Goal: Information Seeking & Learning: Find specific fact

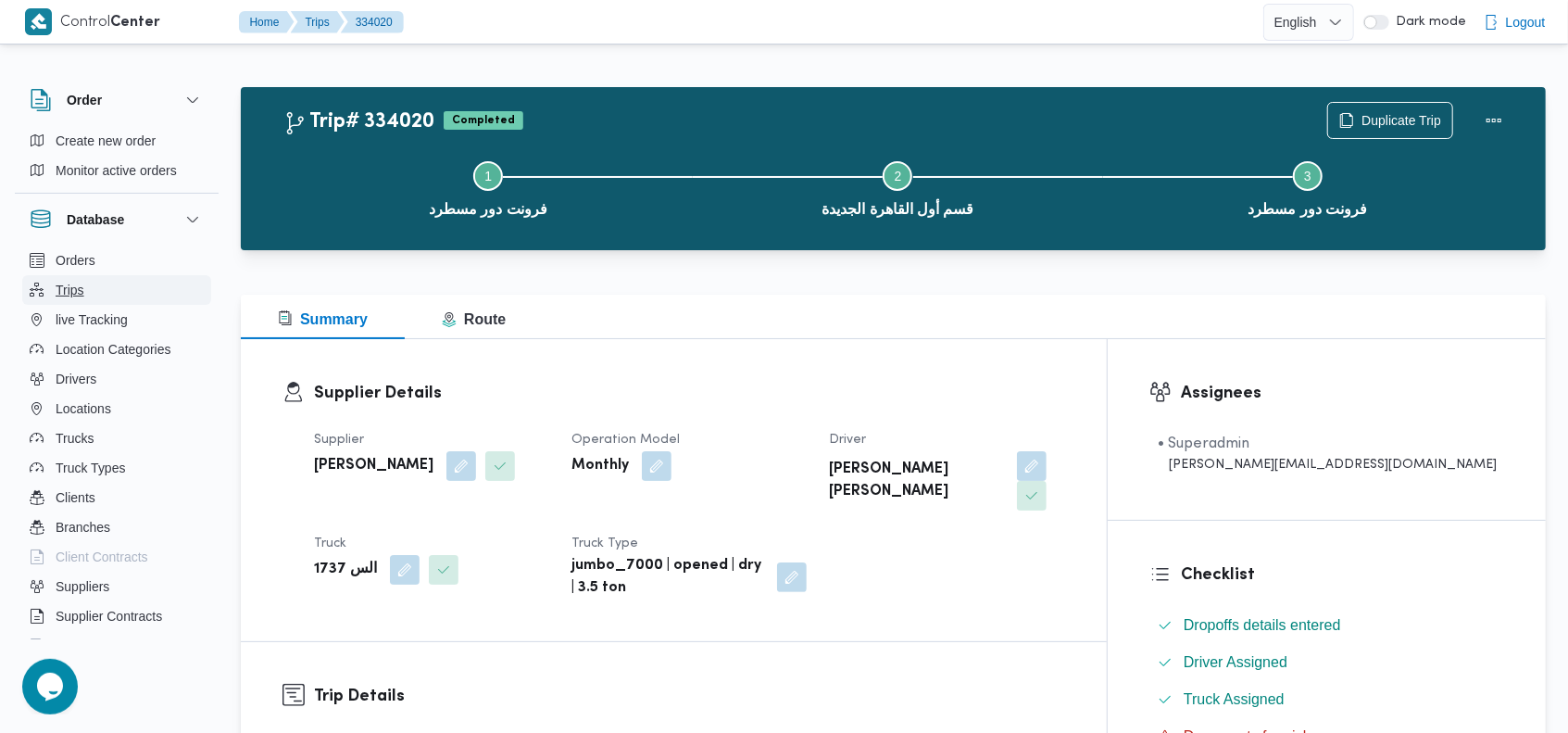
click at [81, 296] on span "Trips" at bounding box center [70, 290] width 29 height 22
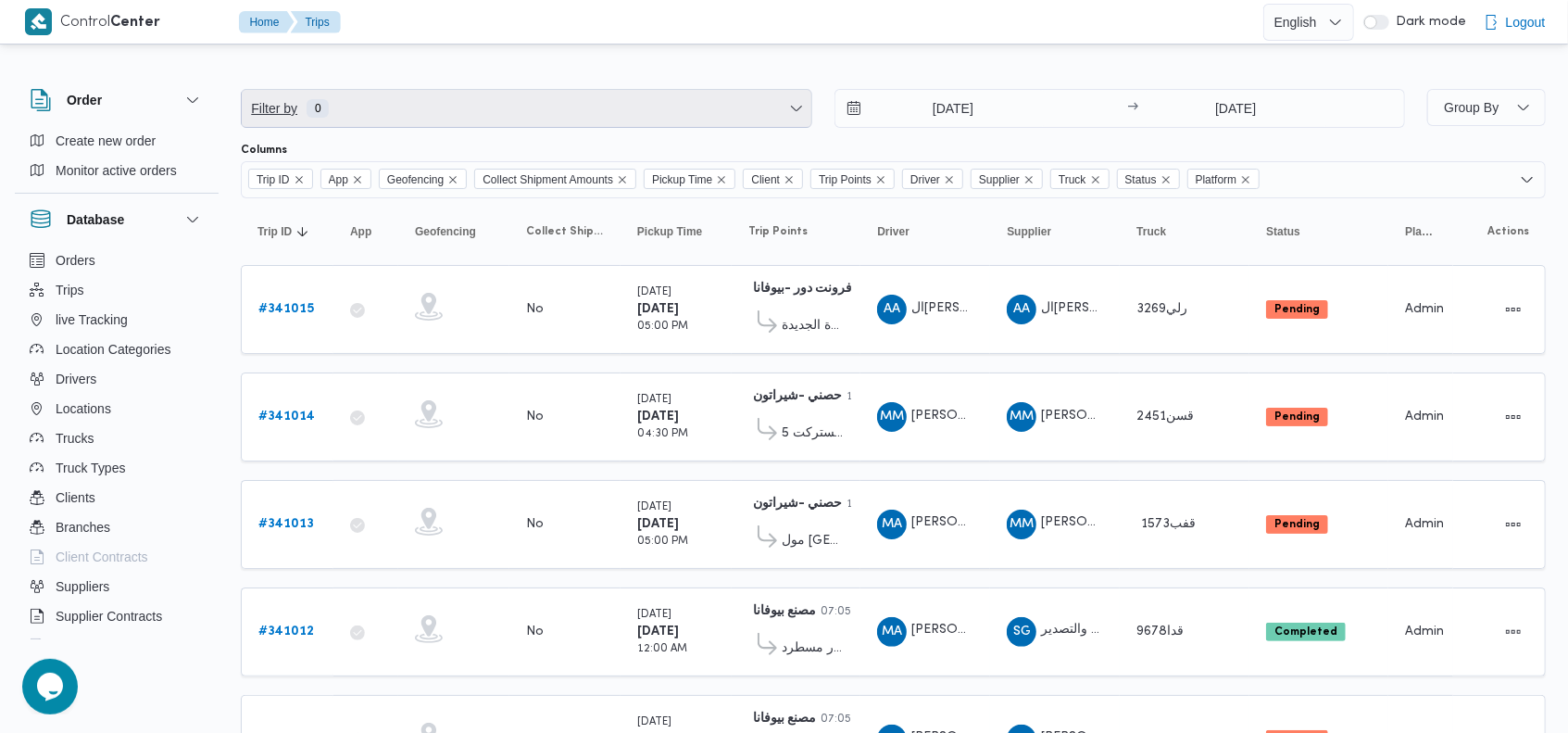
click at [542, 94] on span "Filter by 0" at bounding box center [527, 109] width 569 height 37
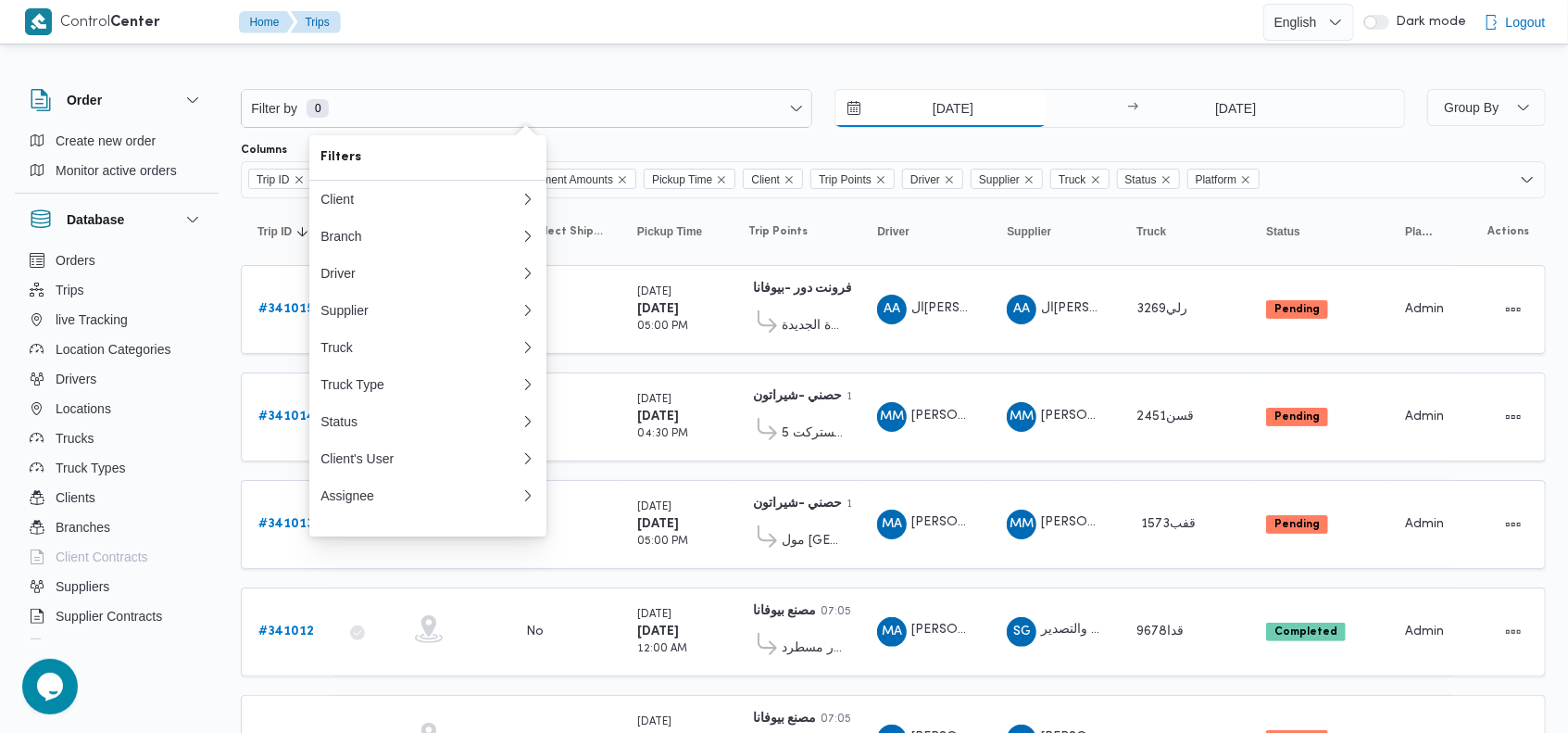
click at [931, 108] on input "[DATE]" at bounding box center [940, 109] width 210 height 37
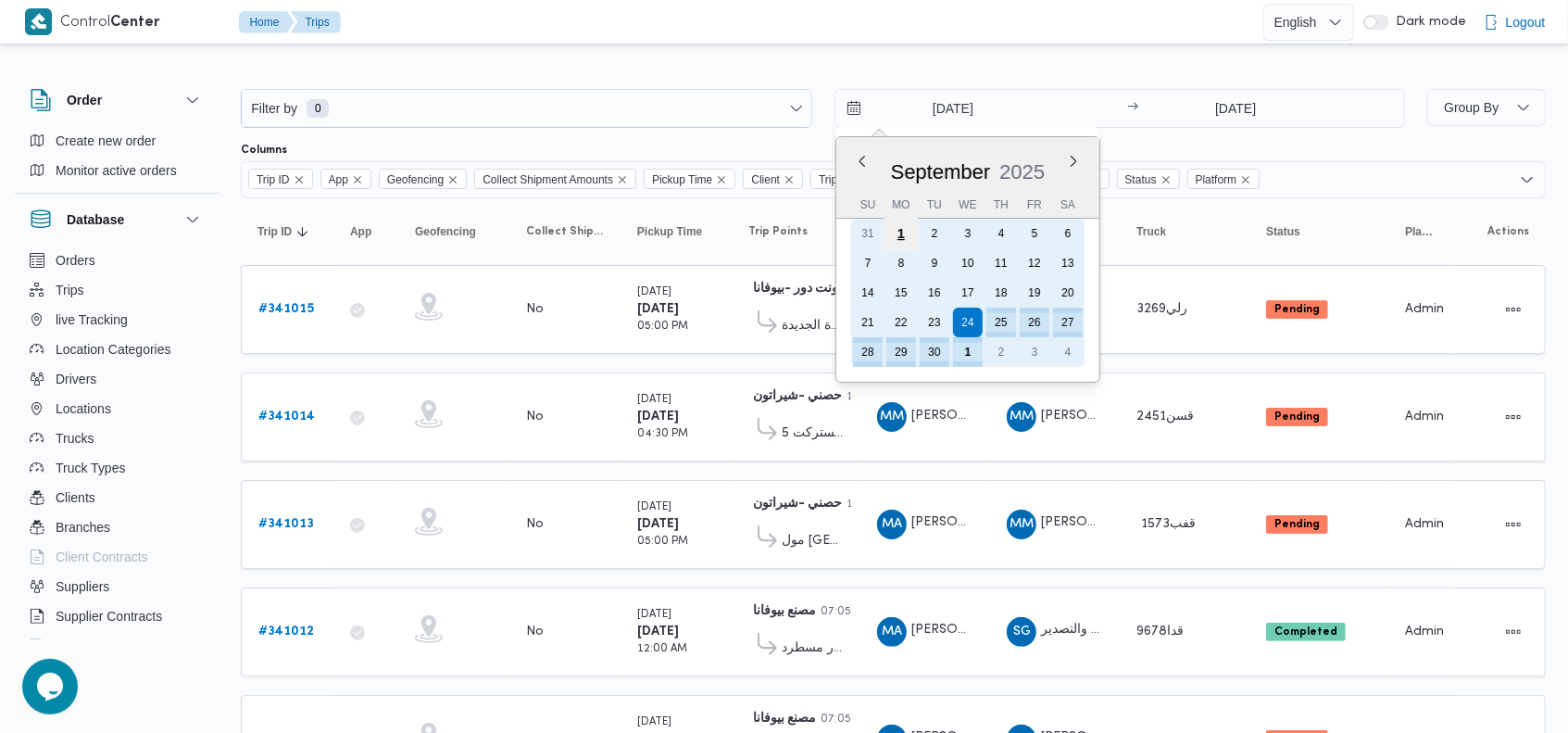
click at [904, 232] on div "1" at bounding box center [900, 234] width 35 height 35
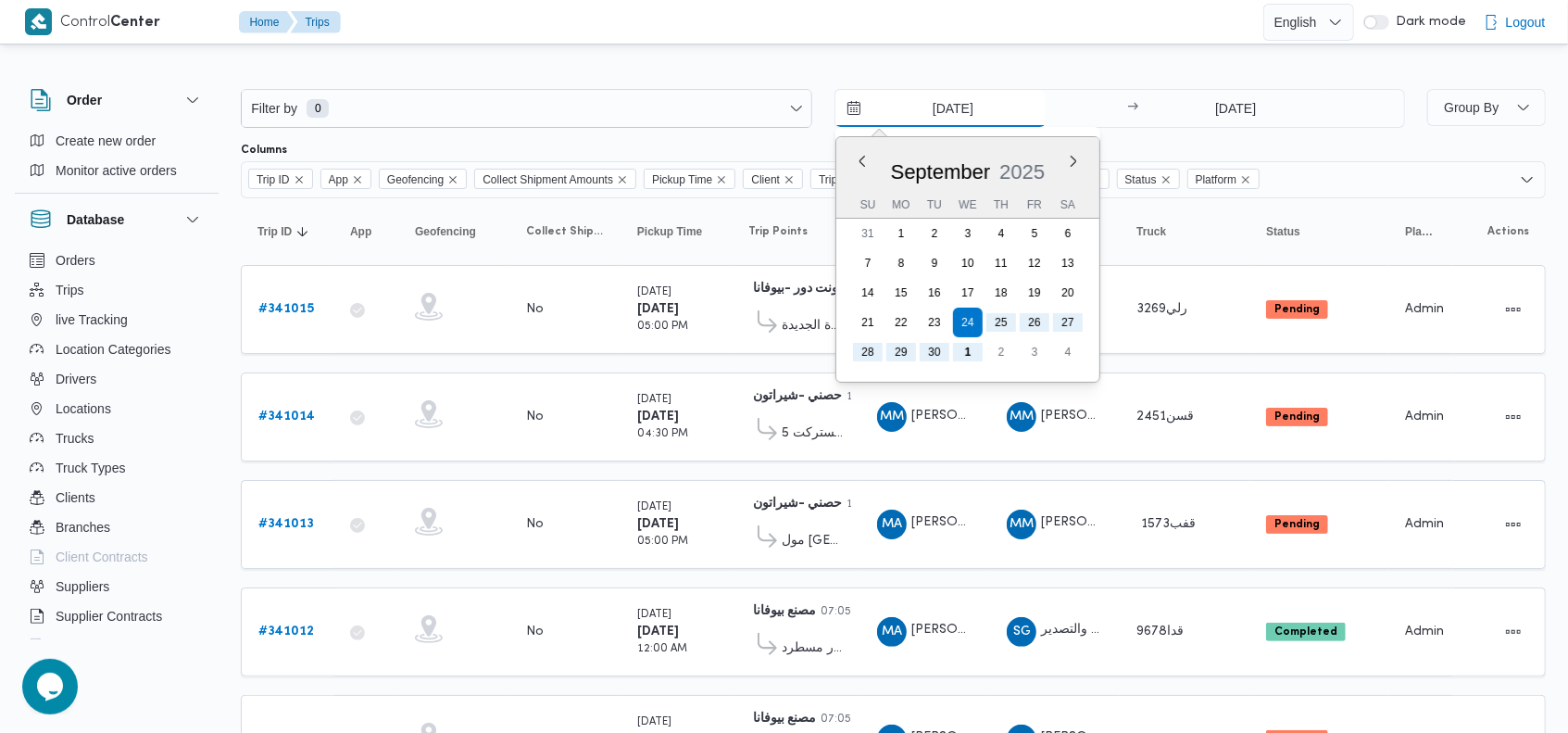
type input "[DATE]"
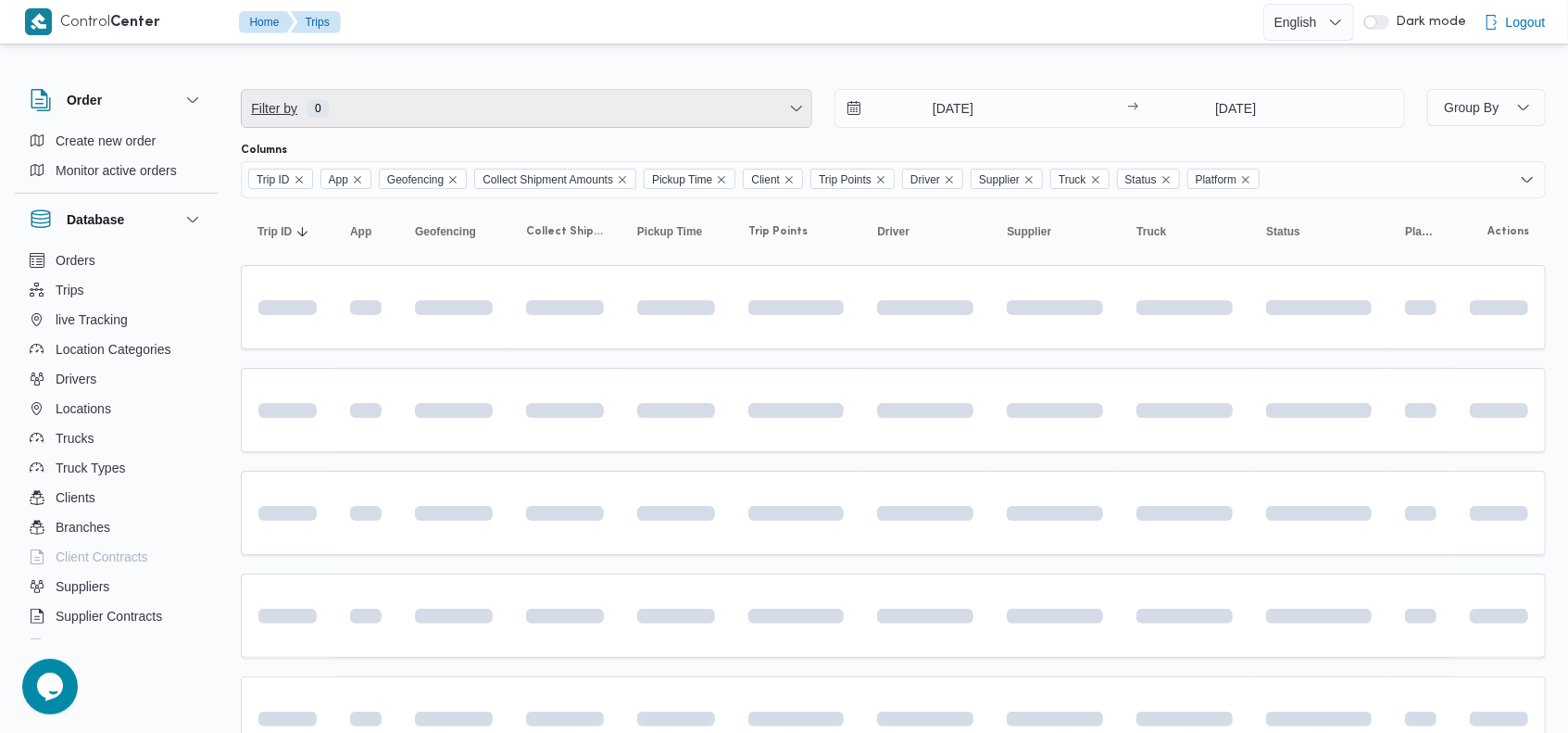
click at [574, 107] on span "Filter by 0" at bounding box center [527, 109] width 569 height 37
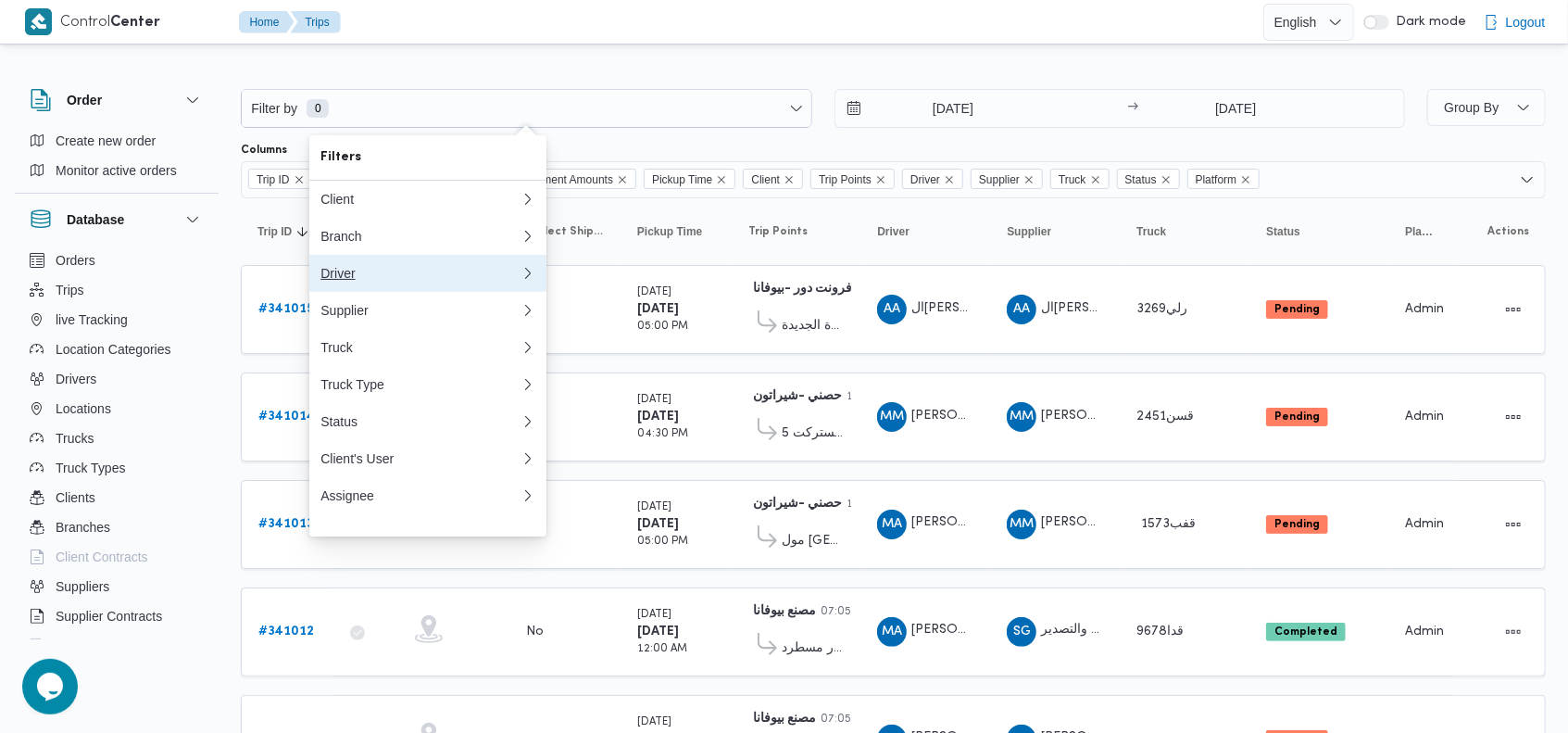
click at [396, 278] on div "Driver" at bounding box center [421, 274] width 200 height 15
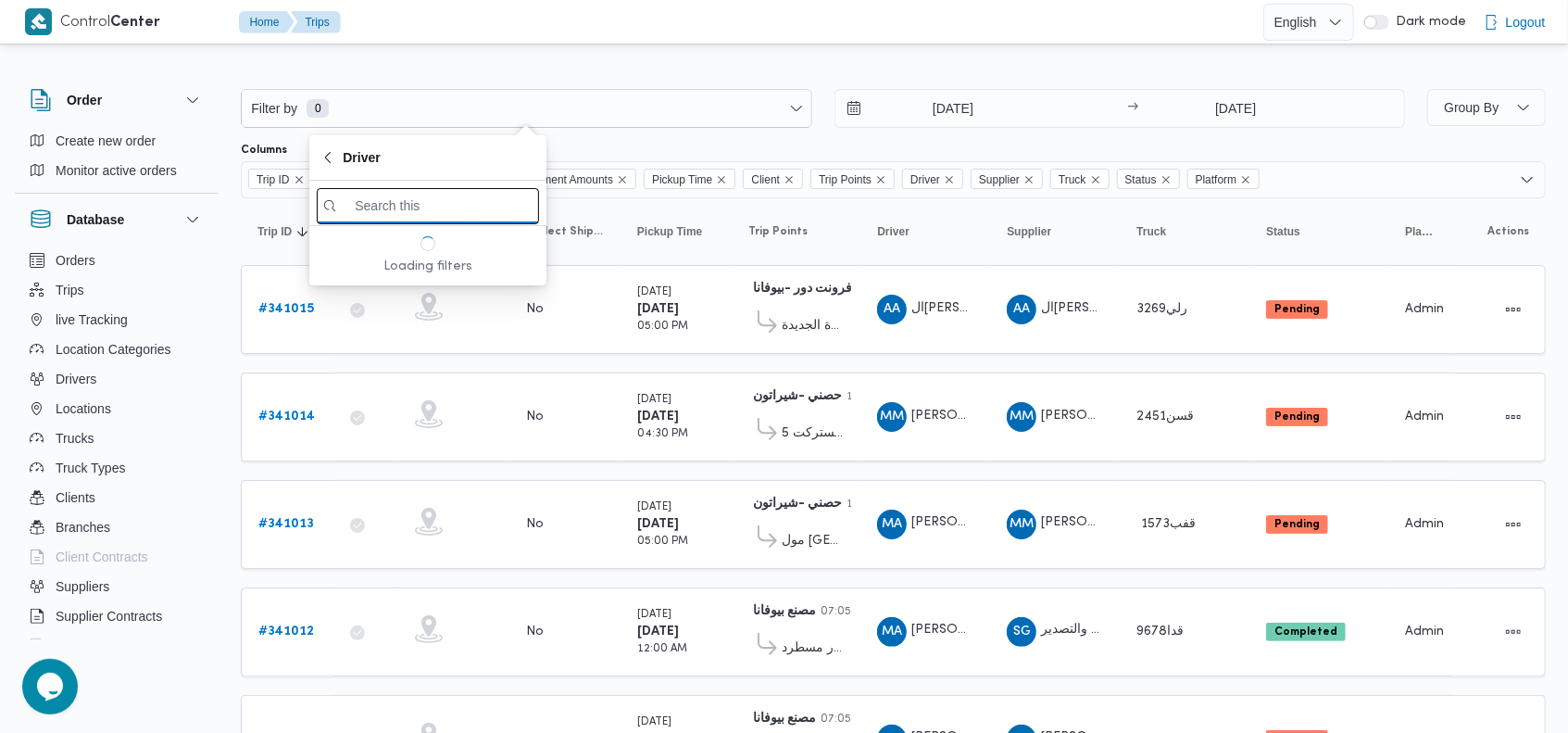
click at [448, 212] on input "search filters" at bounding box center [428, 206] width 223 height 36
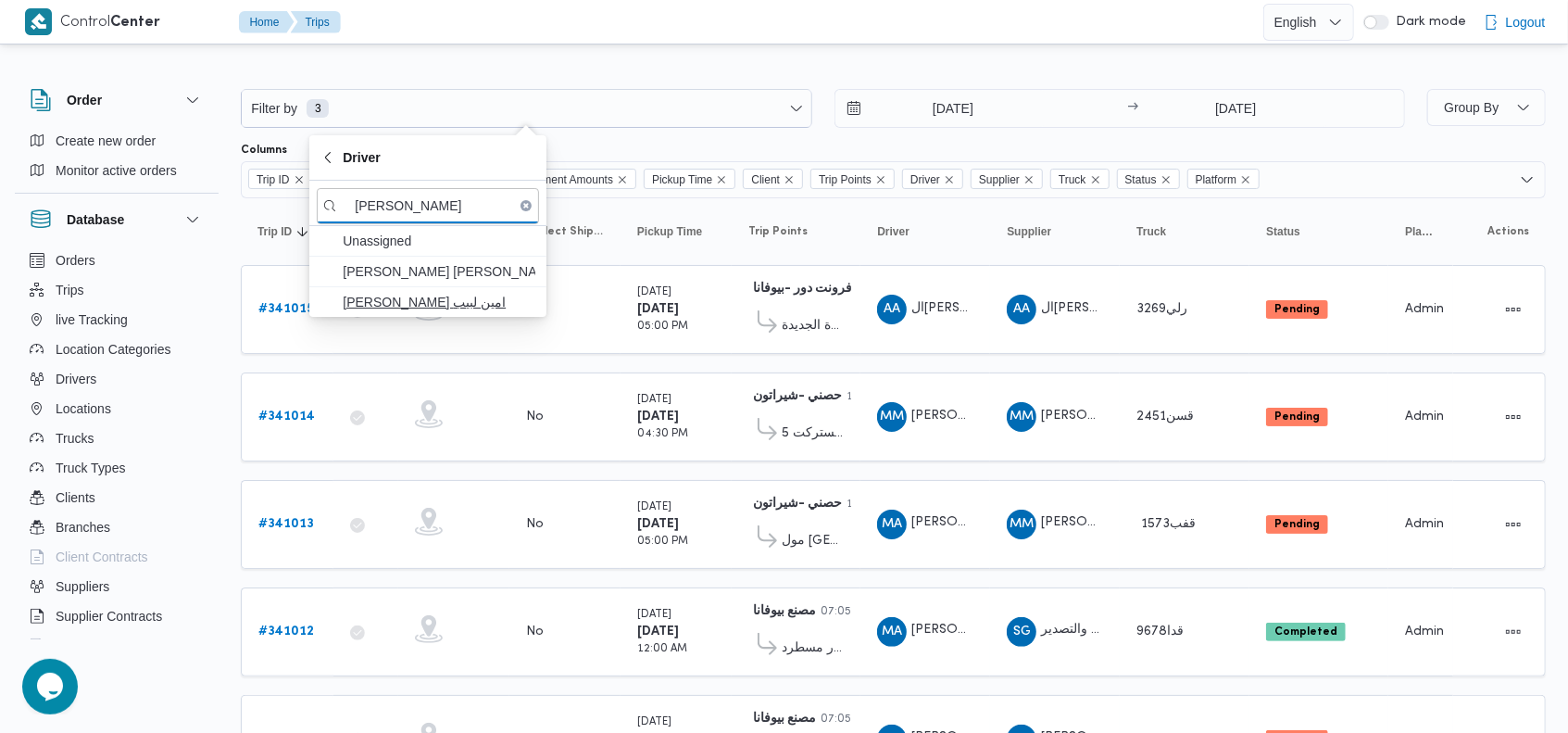
type input "[PERSON_NAME]"
click at [439, 307] on span "[PERSON_NAME] امين لبيب" at bounding box center [440, 302] width 193 height 22
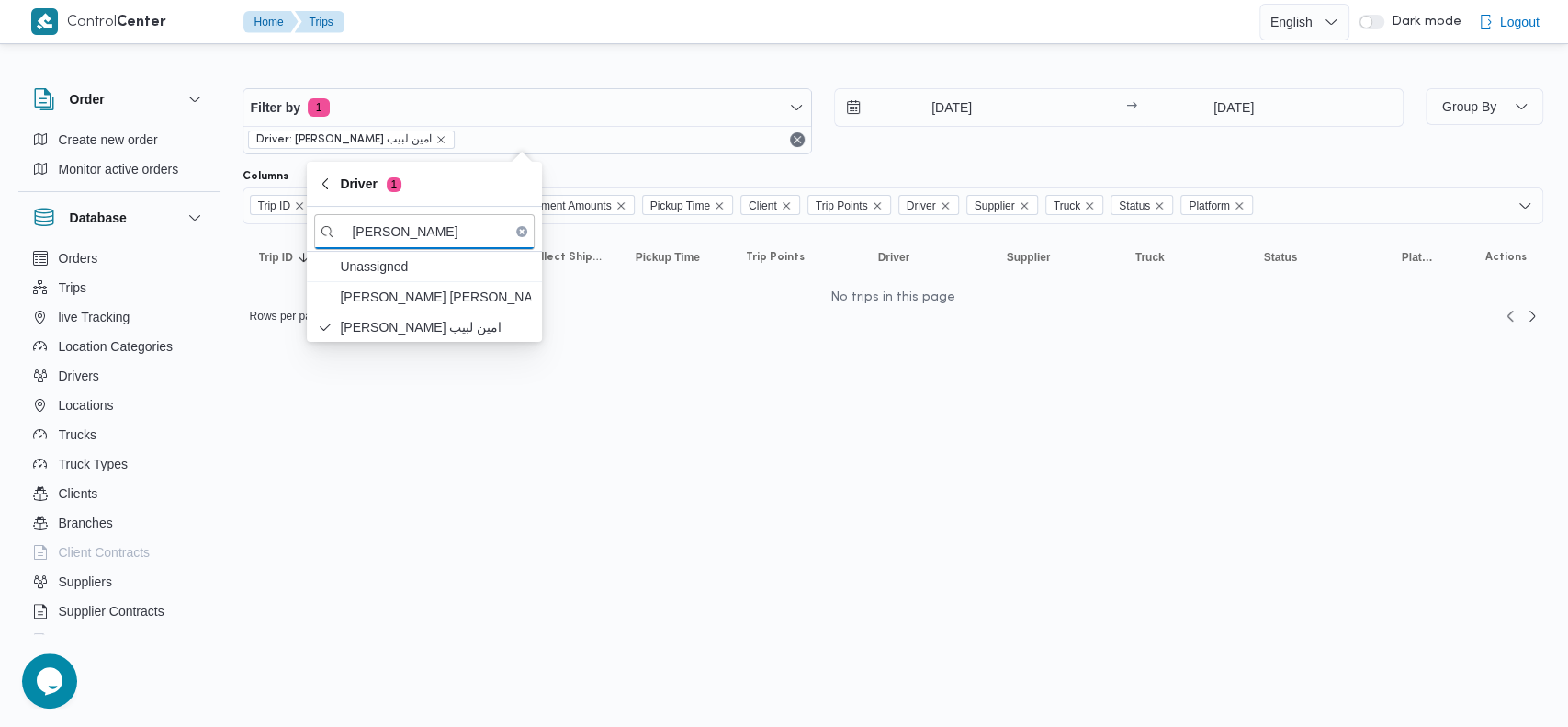
click at [903, 146] on div "[DATE] → [DATE]" at bounding box center [1118, 121] width 569 height 66
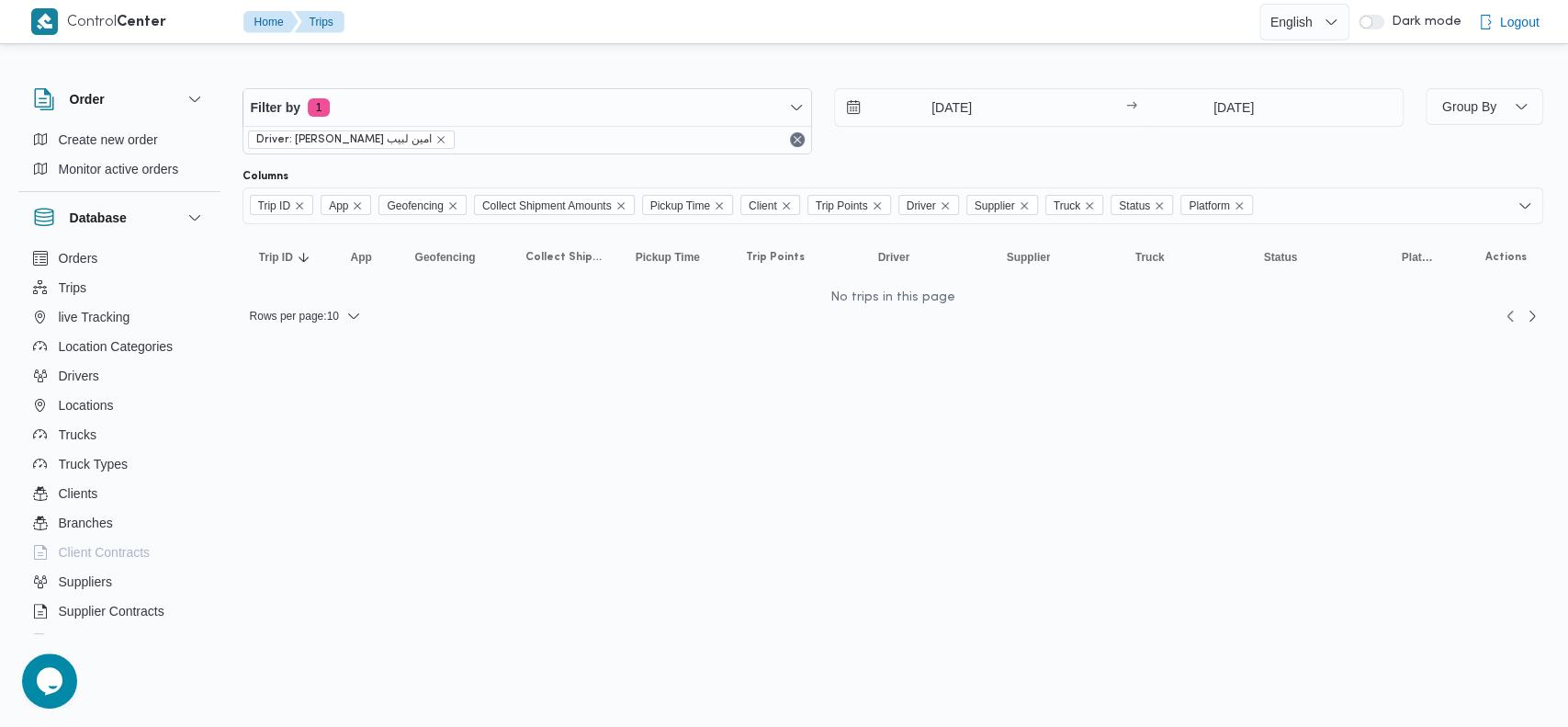
click at [1071, 57] on div "Filter by 1 Driver: [PERSON_NAME] امين لبيب [DATE] → [DATE] Group By Columns Tr…" at bounding box center [773, 199] width 1562 height 303
click at [435, 143] on icon "remove selected entity" at bounding box center [441, 140] width 11 height 11
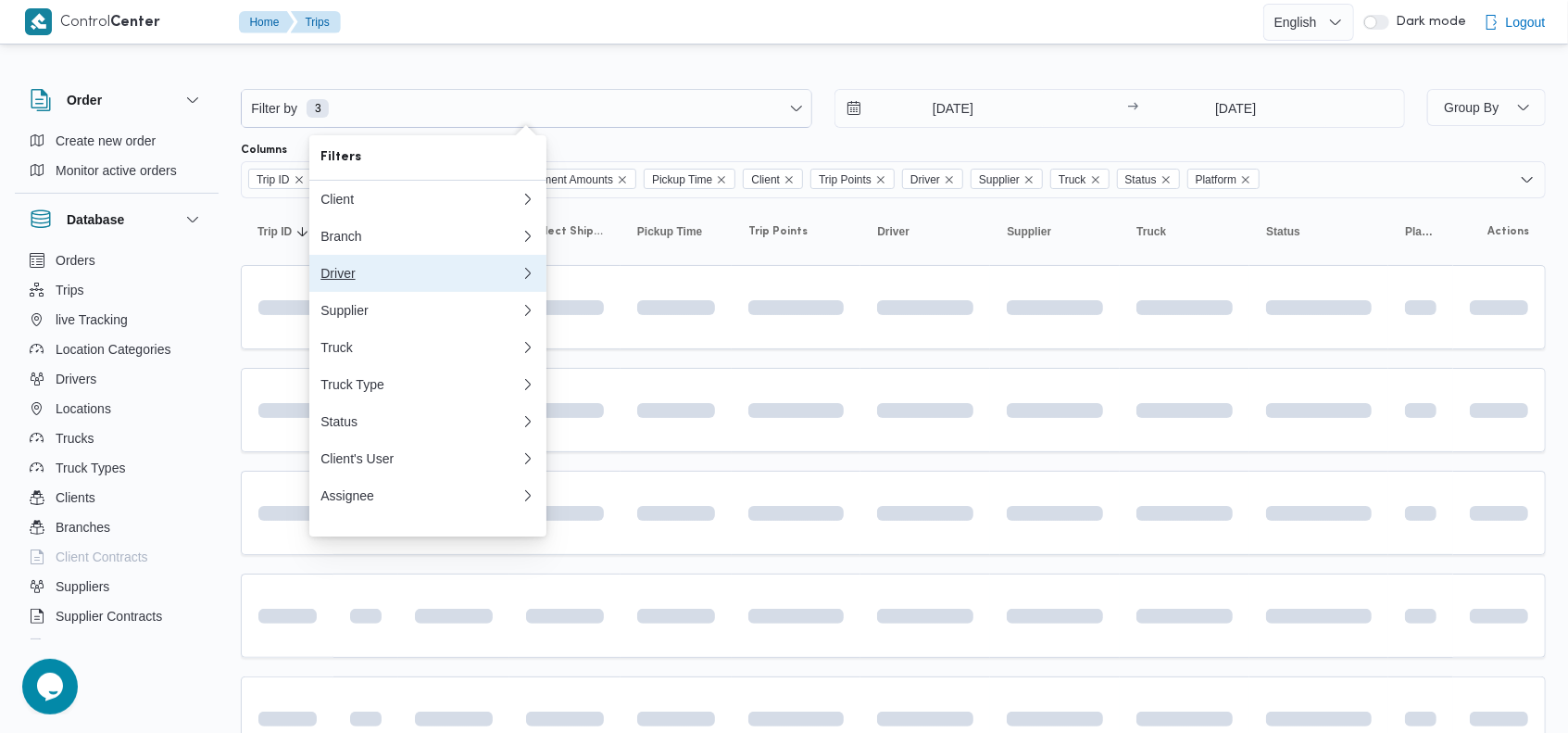
click at [379, 271] on div "Driver" at bounding box center [417, 274] width 193 height 15
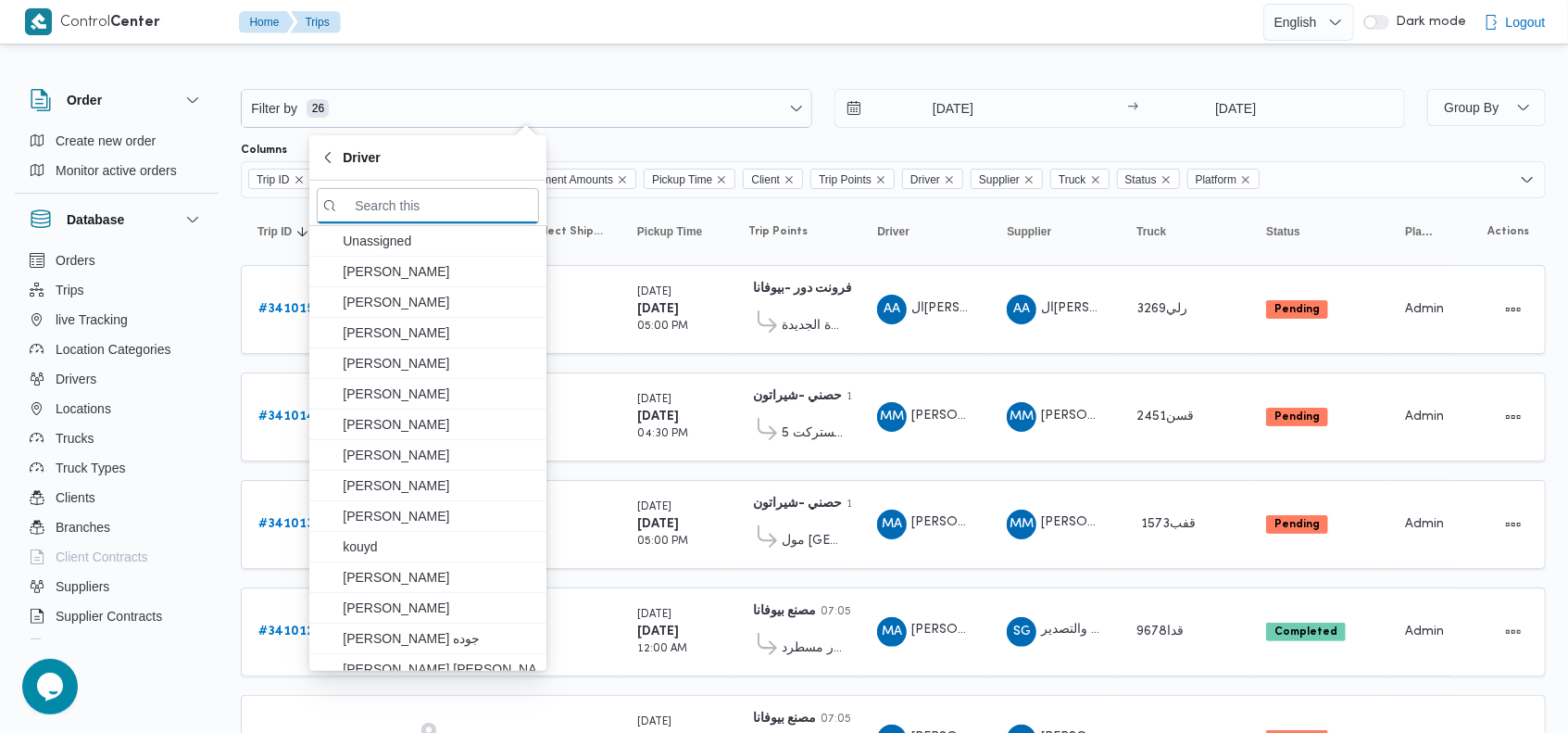
click at [437, 198] on input "search filters" at bounding box center [428, 206] width 223 height 36
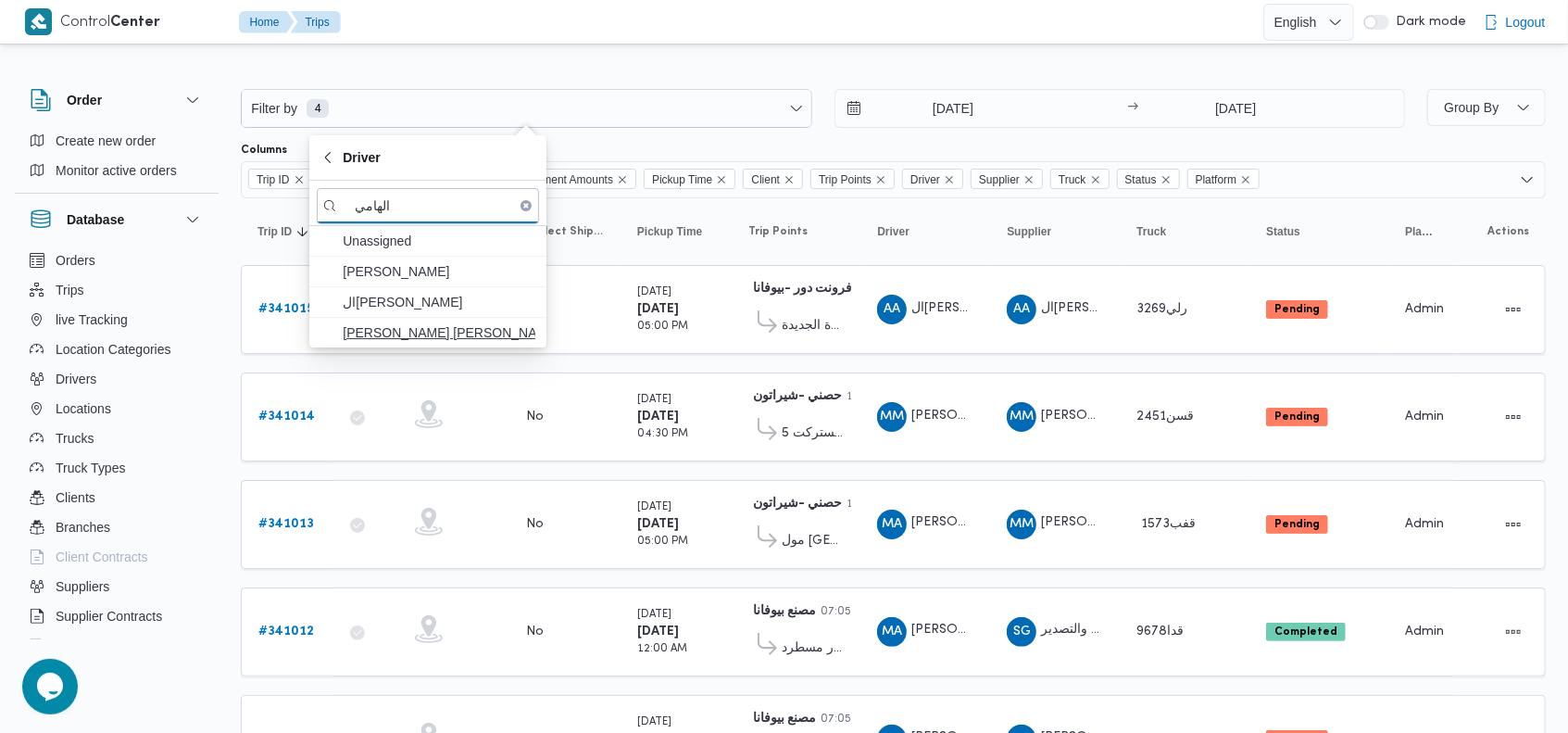
type input "الهامي"
click at [467, 330] on span "[PERSON_NAME] [PERSON_NAME] [PERSON_NAME]" at bounding box center [440, 333] width 193 height 22
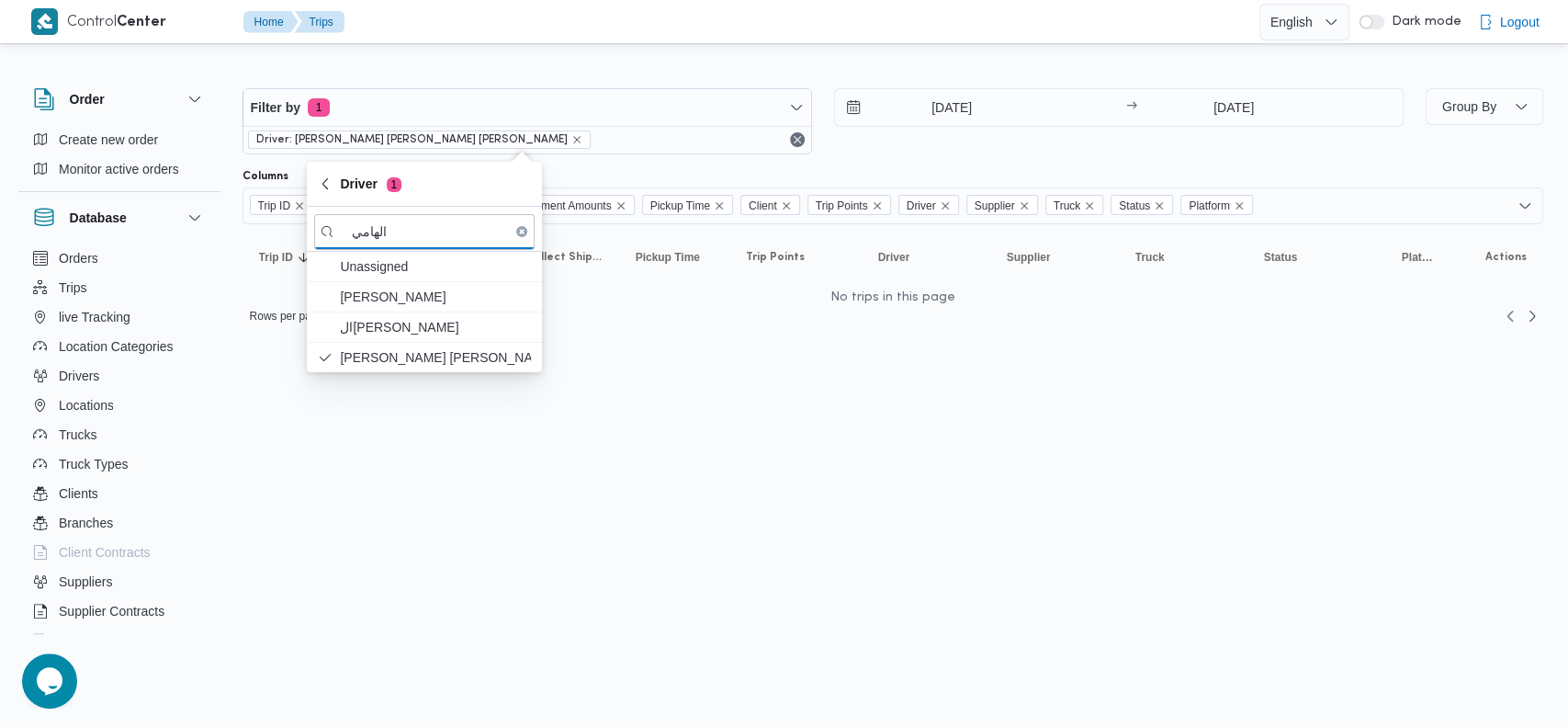
click at [969, 151] on div "[DATE] → [DATE]" at bounding box center [1118, 121] width 569 height 66
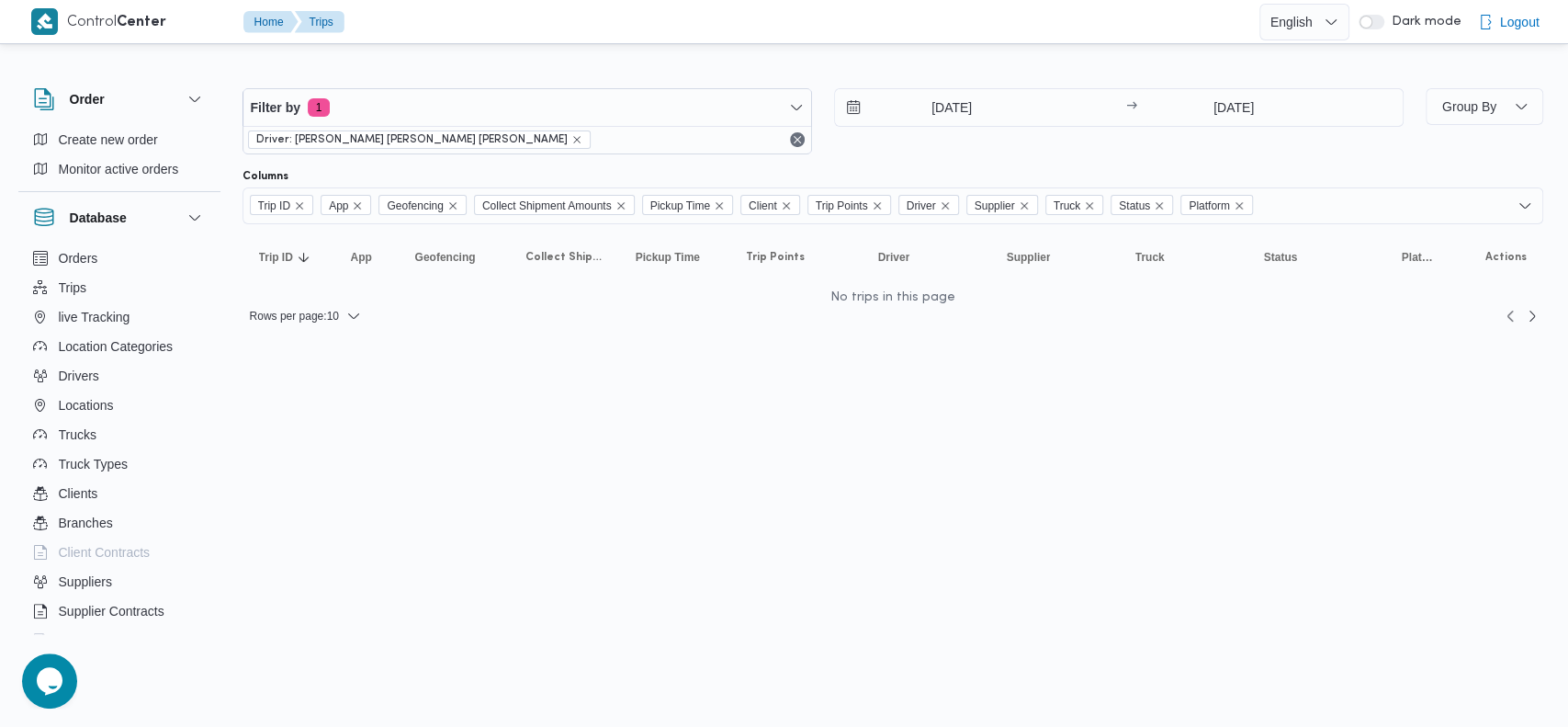
click at [1043, 179] on div "Columns" at bounding box center [893, 177] width 1300 height 15
click at [571, 137] on icon "remove selected entity" at bounding box center [577, 140] width 11 height 11
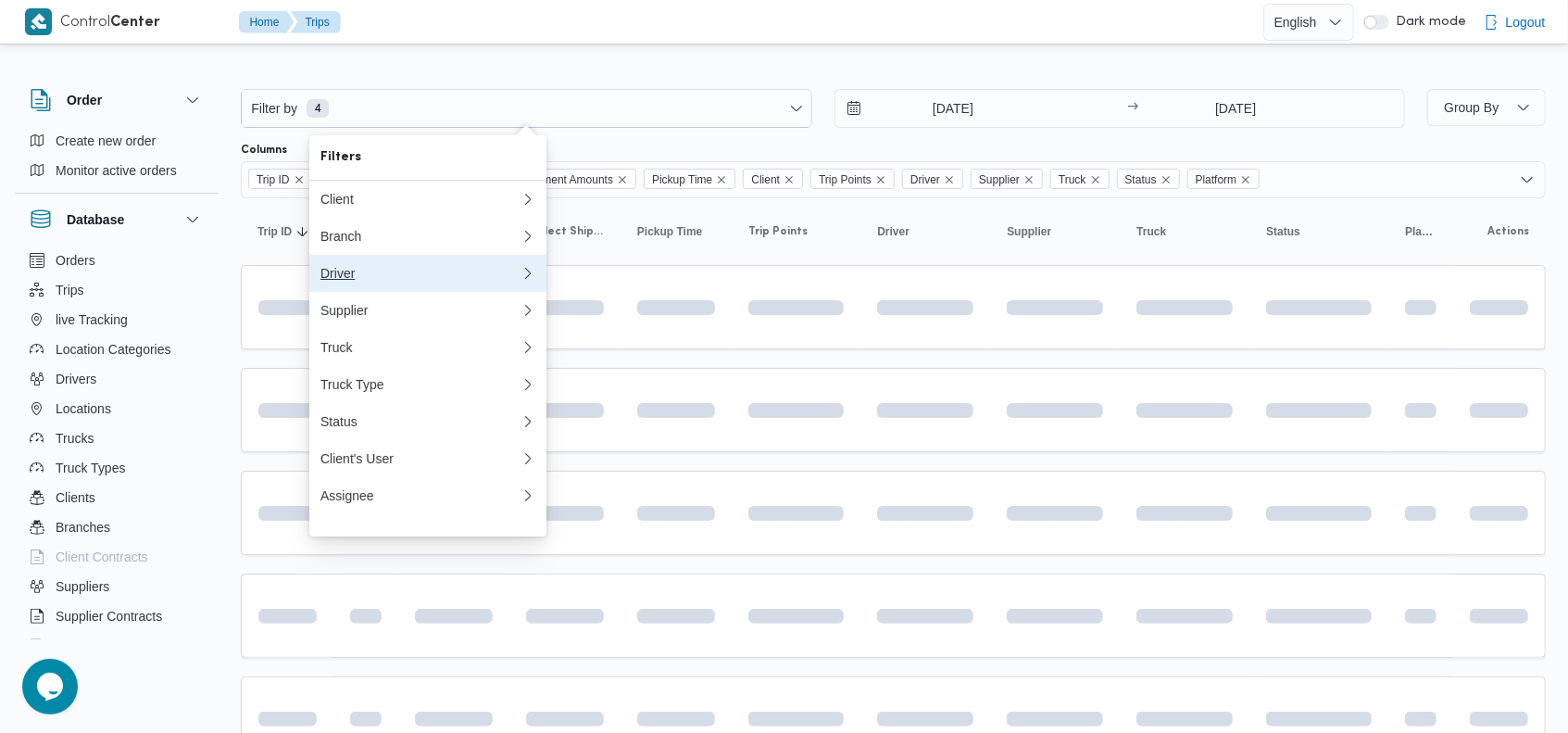
click at [369, 273] on div "Driver" at bounding box center [417, 274] width 193 height 15
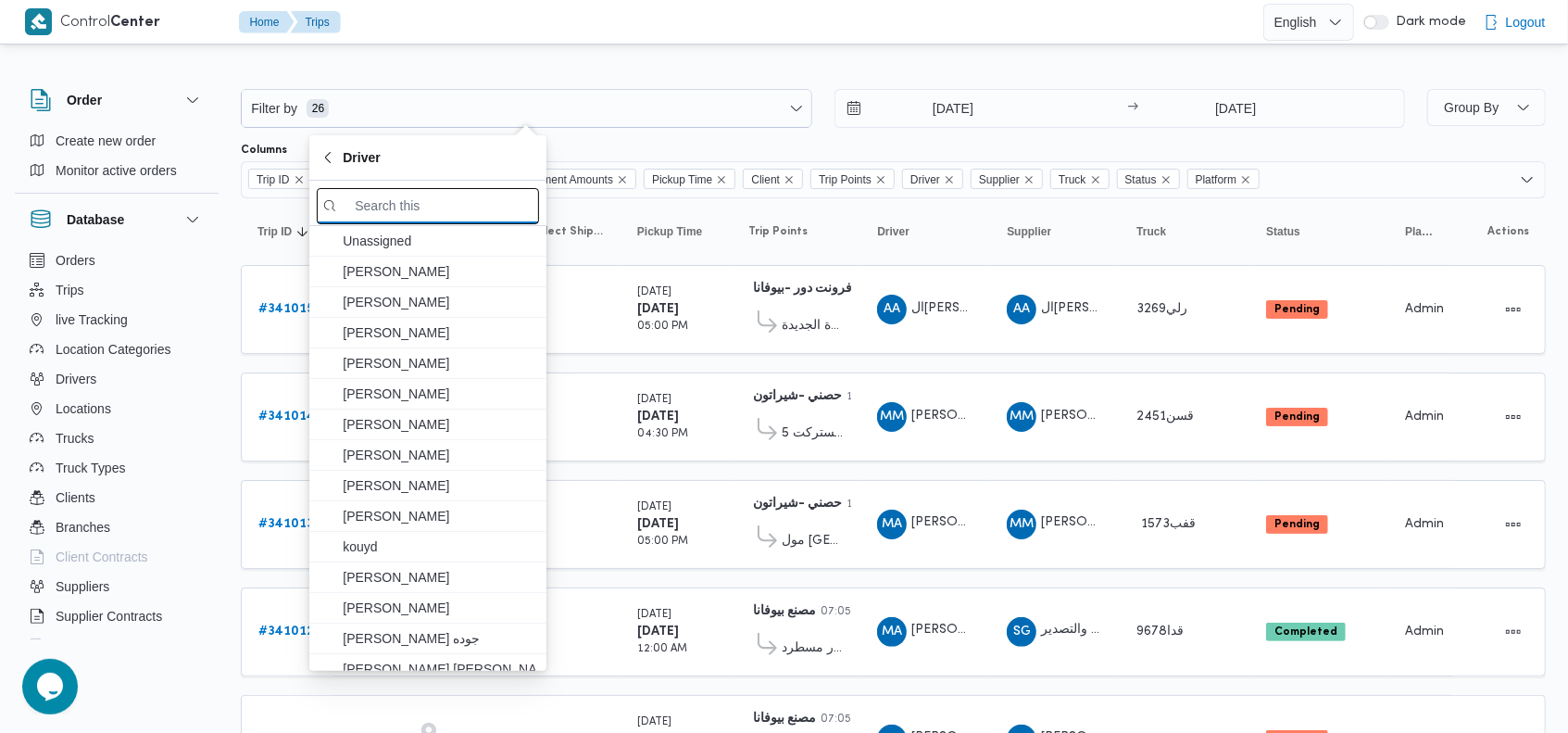
click at [431, 212] on input "search filters" at bounding box center [428, 206] width 223 height 36
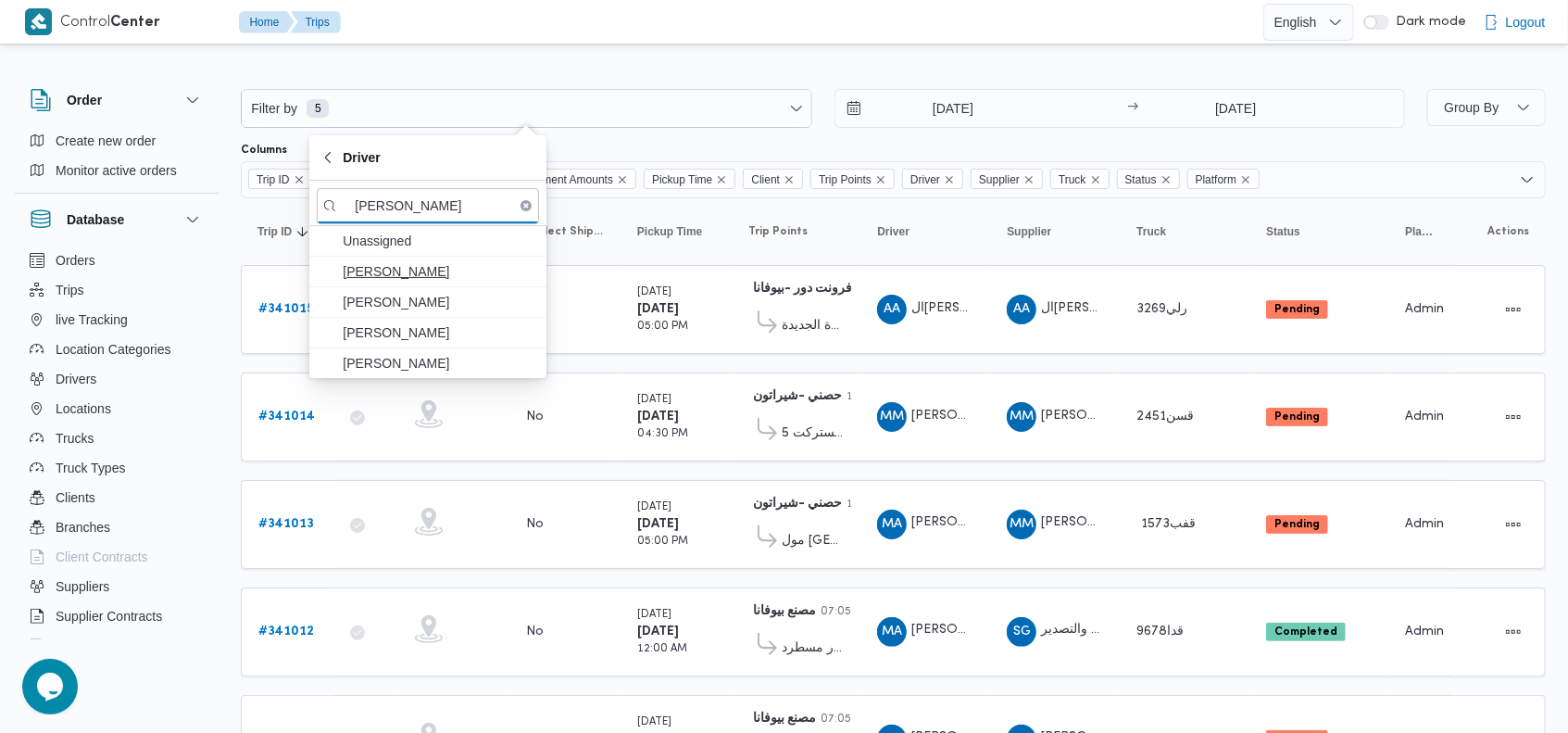
type input "[PERSON_NAME]"
click at [442, 271] on span "[PERSON_NAME]" at bounding box center [440, 272] width 193 height 22
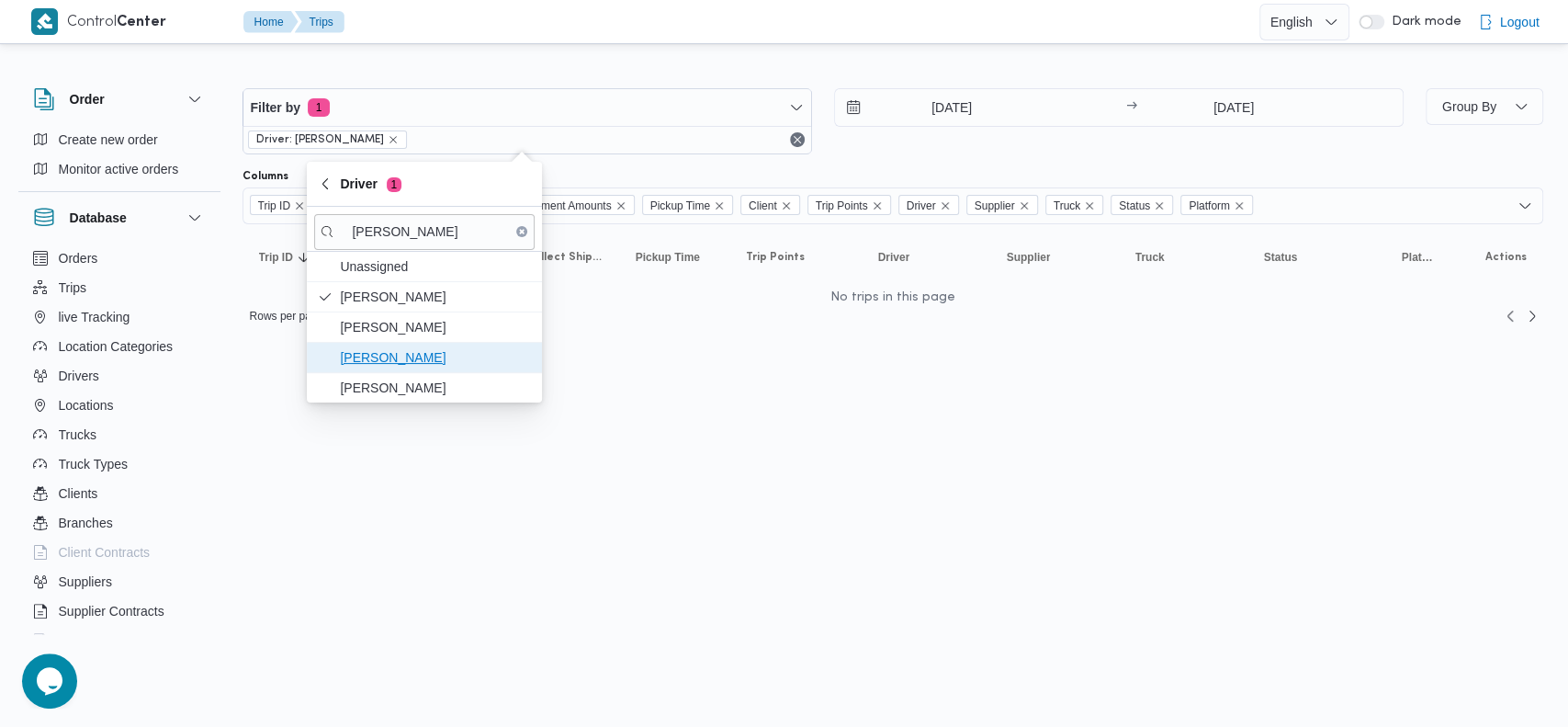
click at [443, 348] on span "[PERSON_NAME]" at bounding box center [436, 358] width 191 height 22
click at [457, 383] on span "[PERSON_NAME]" at bounding box center [436, 387] width 191 height 22
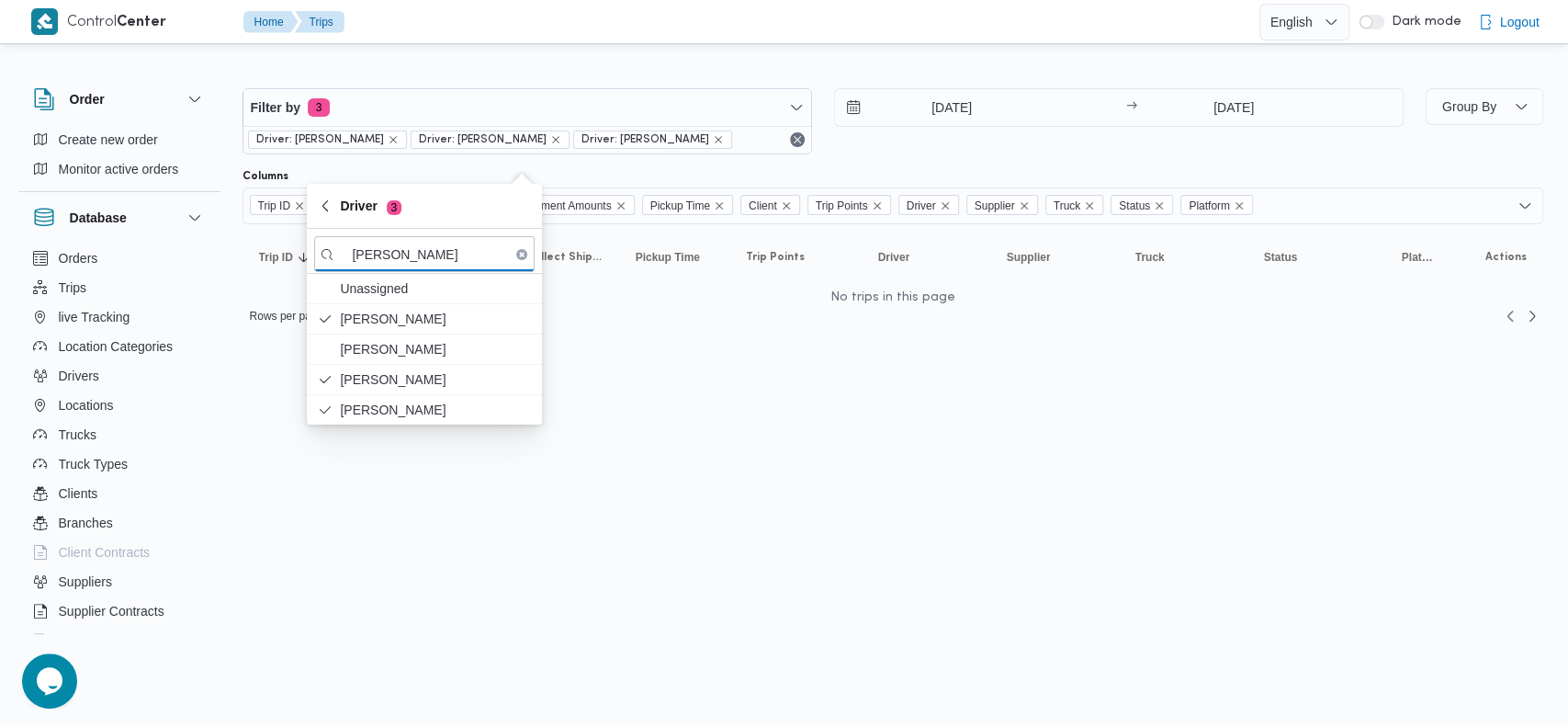
click at [936, 155] on div "[DATE] → [DATE]" at bounding box center [1118, 121] width 569 height 66
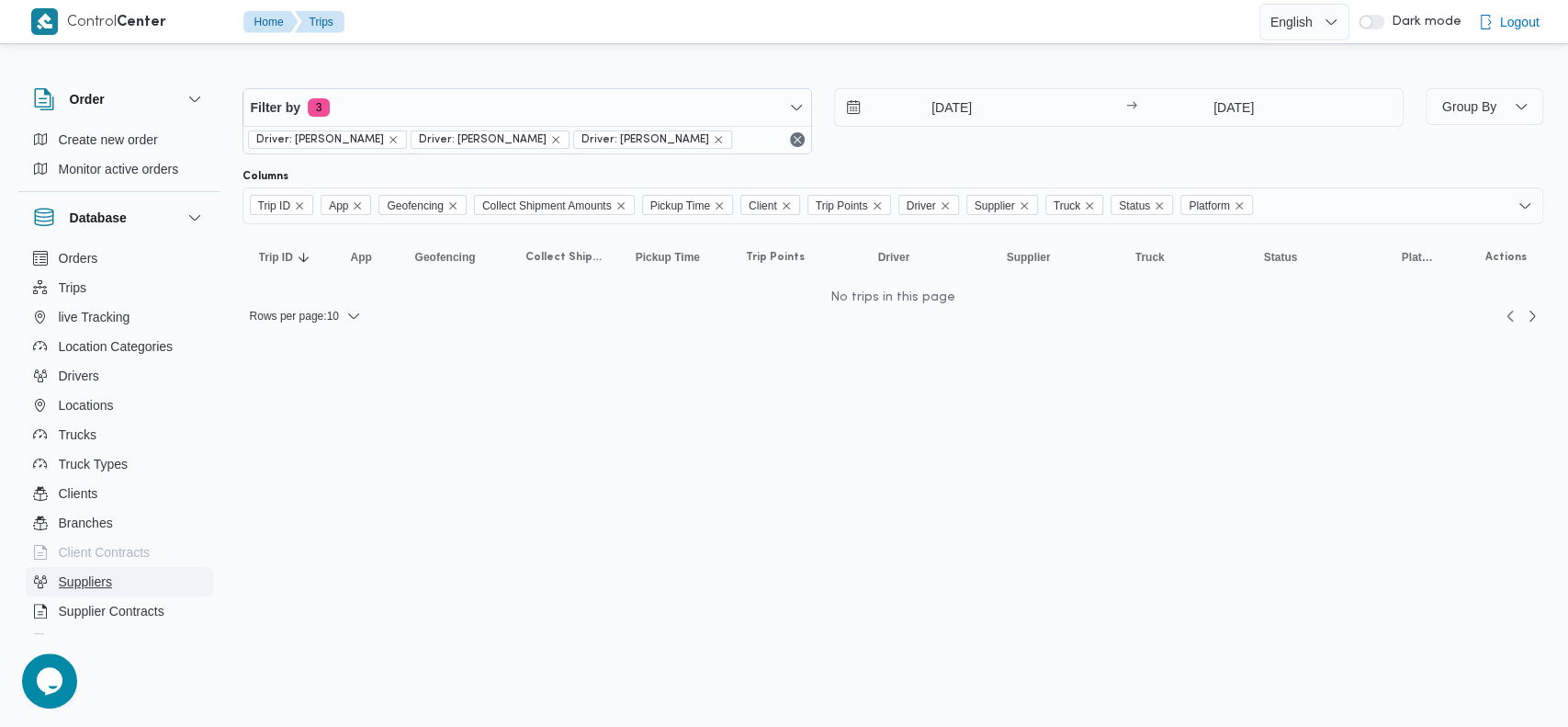
click at [104, 573] on span "Suppliers" at bounding box center [86, 582] width 53 height 22
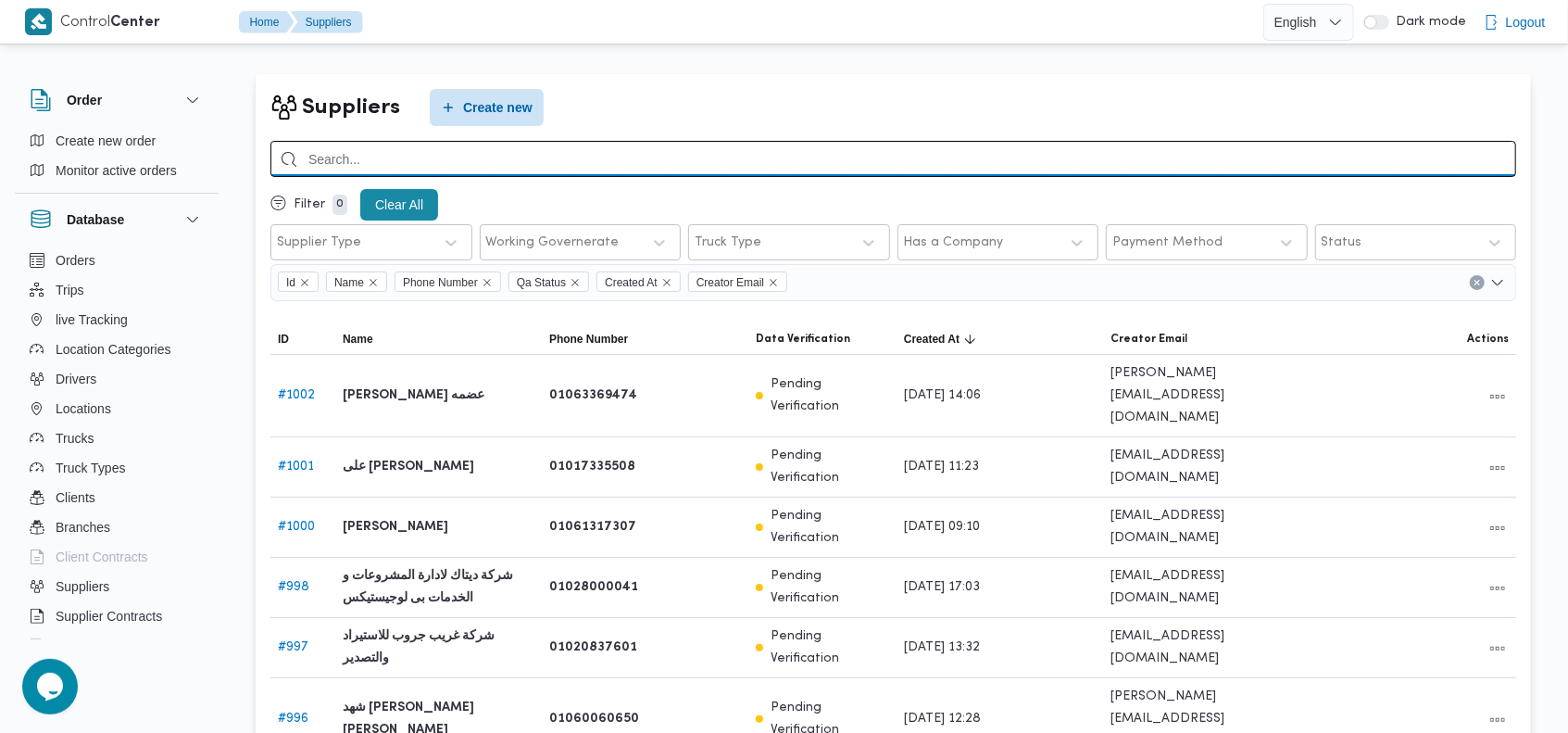
click at [932, 161] on input "search" at bounding box center [893, 159] width 1245 height 36
type input "الشريف"
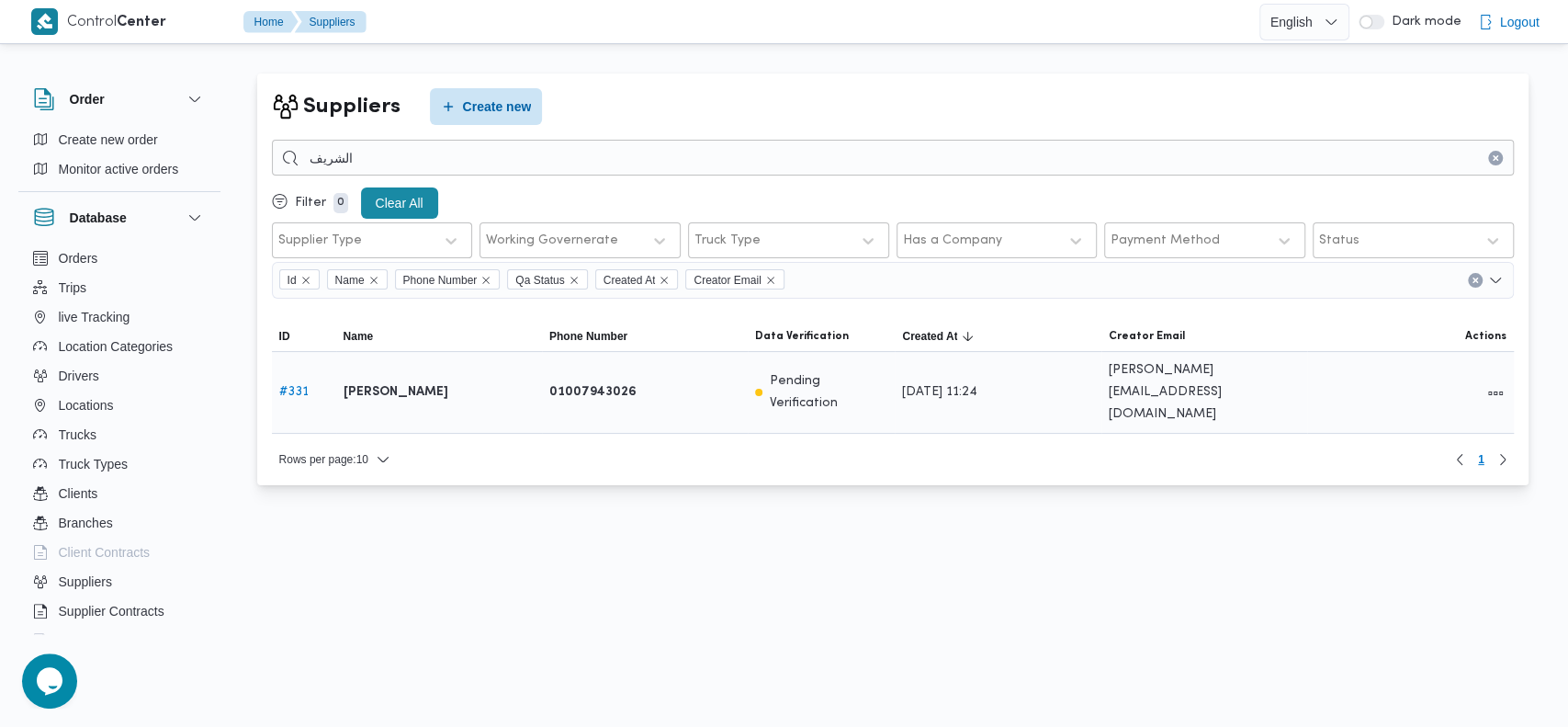
click at [288, 386] on link "# 331" at bounding box center [294, 391] width 29 height 12
select select "9"
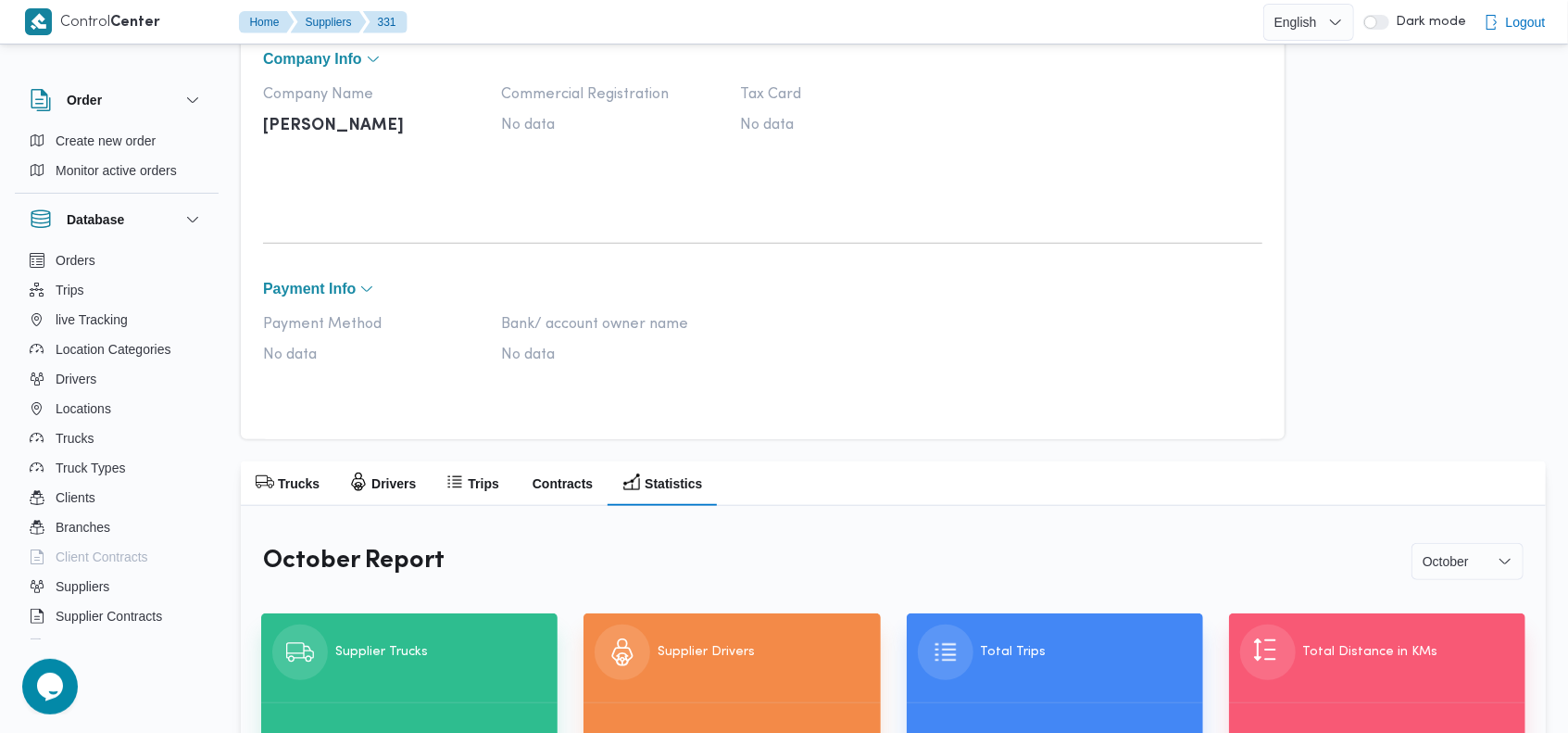
scroll to position [800, 0]
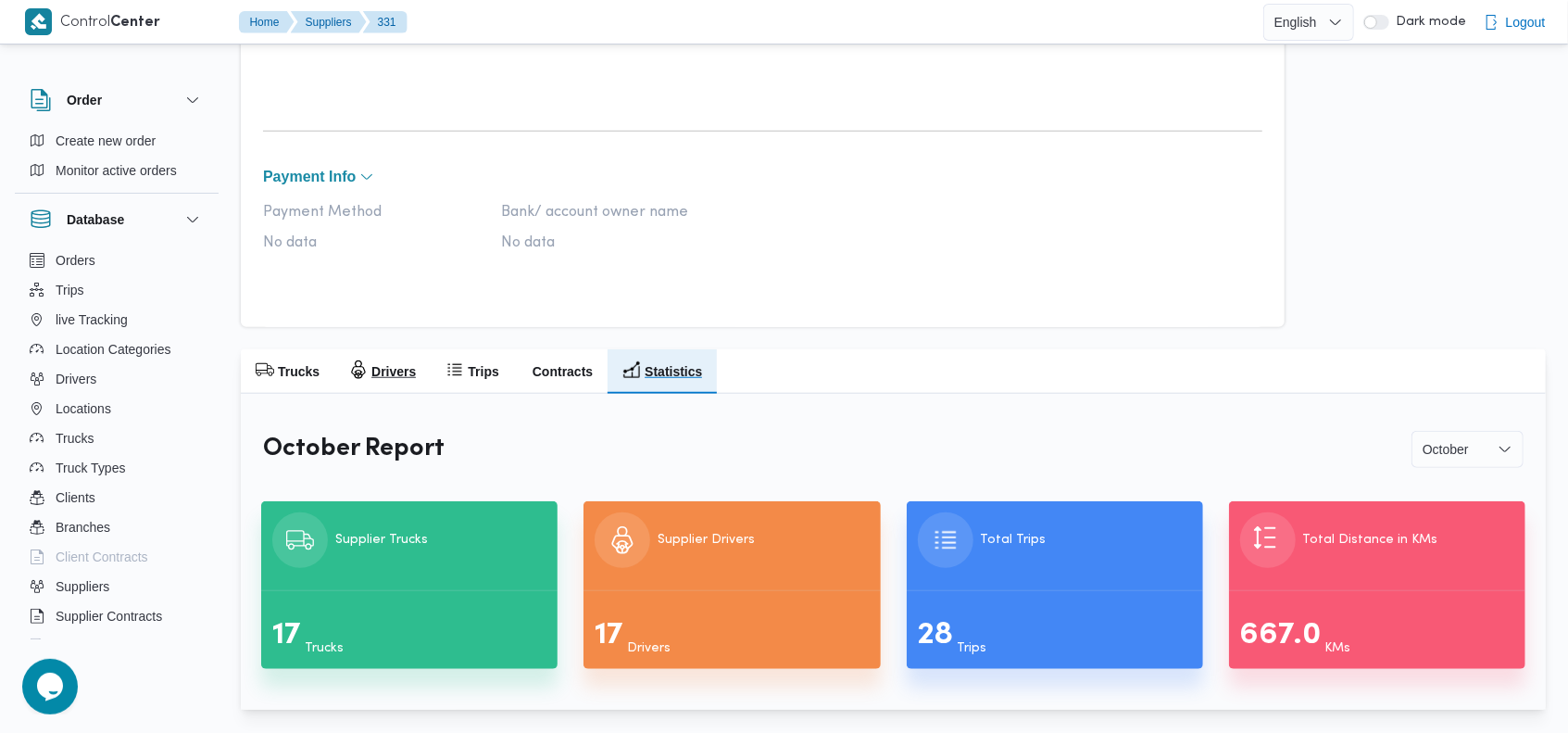
click at [394, 362] on h2 "Drivers" at bounding box center [393, 371] width 45 height 22
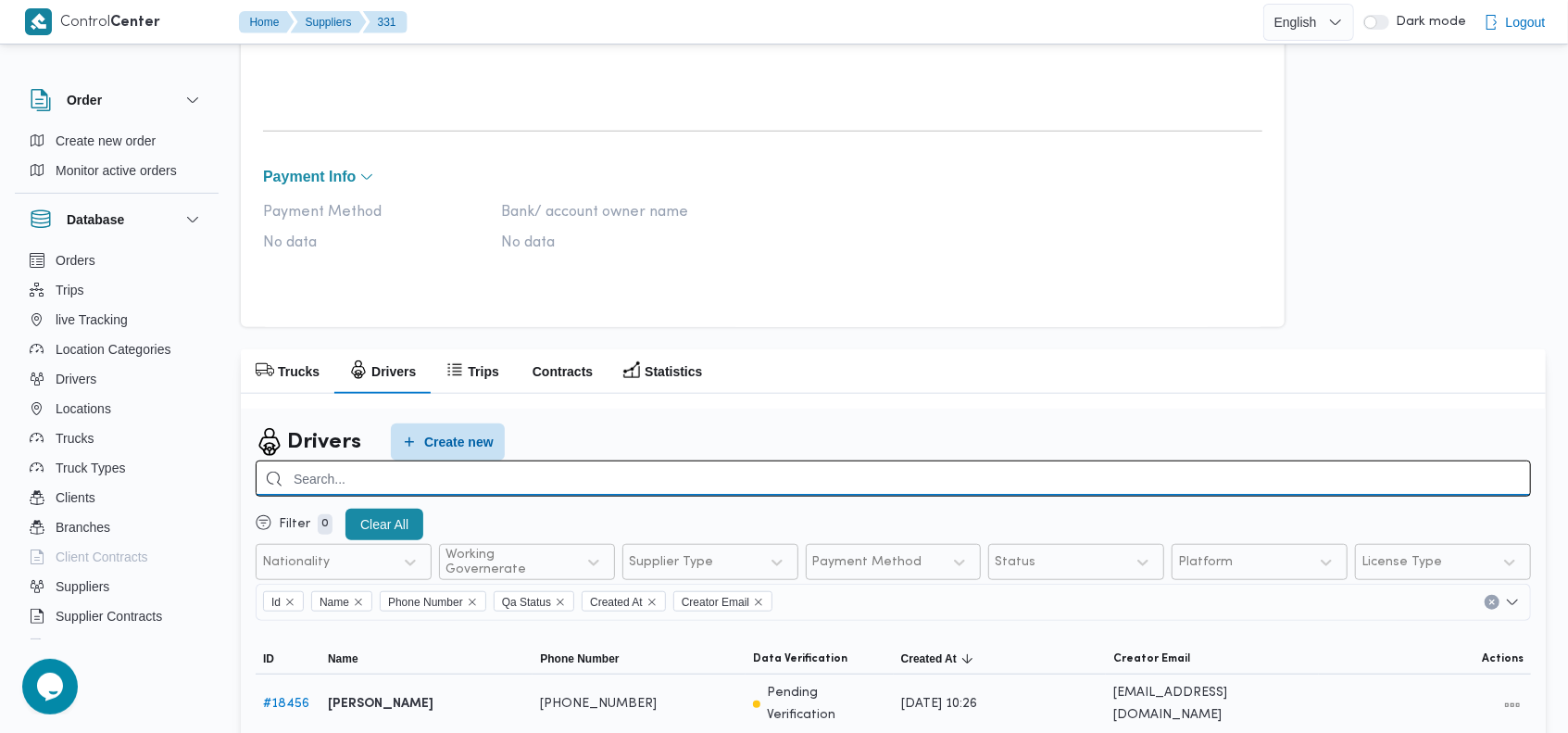
click at [1351, 478] on input "search" at bounding box center [893, 478] width 1275 height 36
type input "كريم"
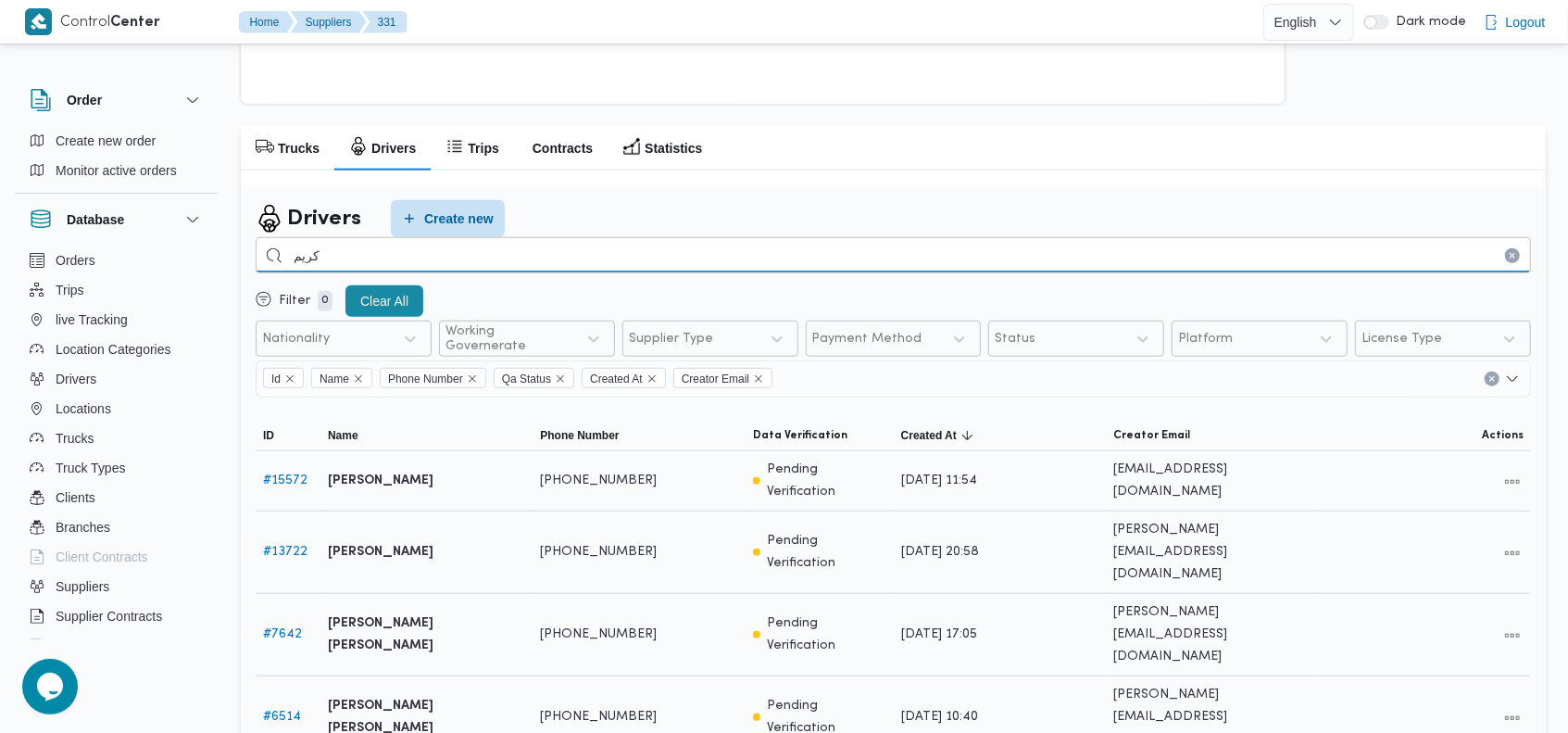
scroll to position [1065, 0]
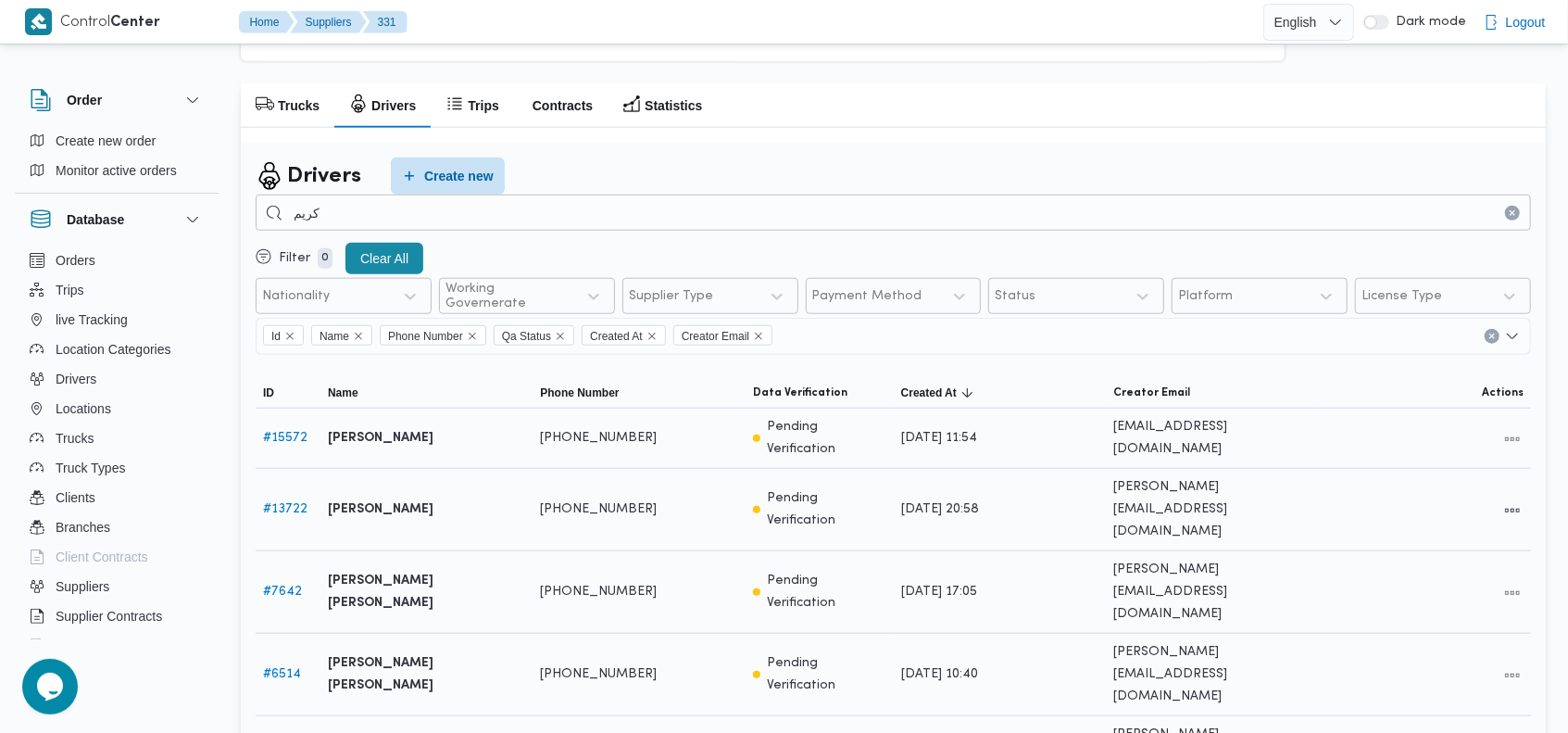
click at [408, 498] on b "[PERSON_NAME]" at bounding box center [381, 509] width 106 height 22
copy tr "[PERSON_NAME] Phone Number"
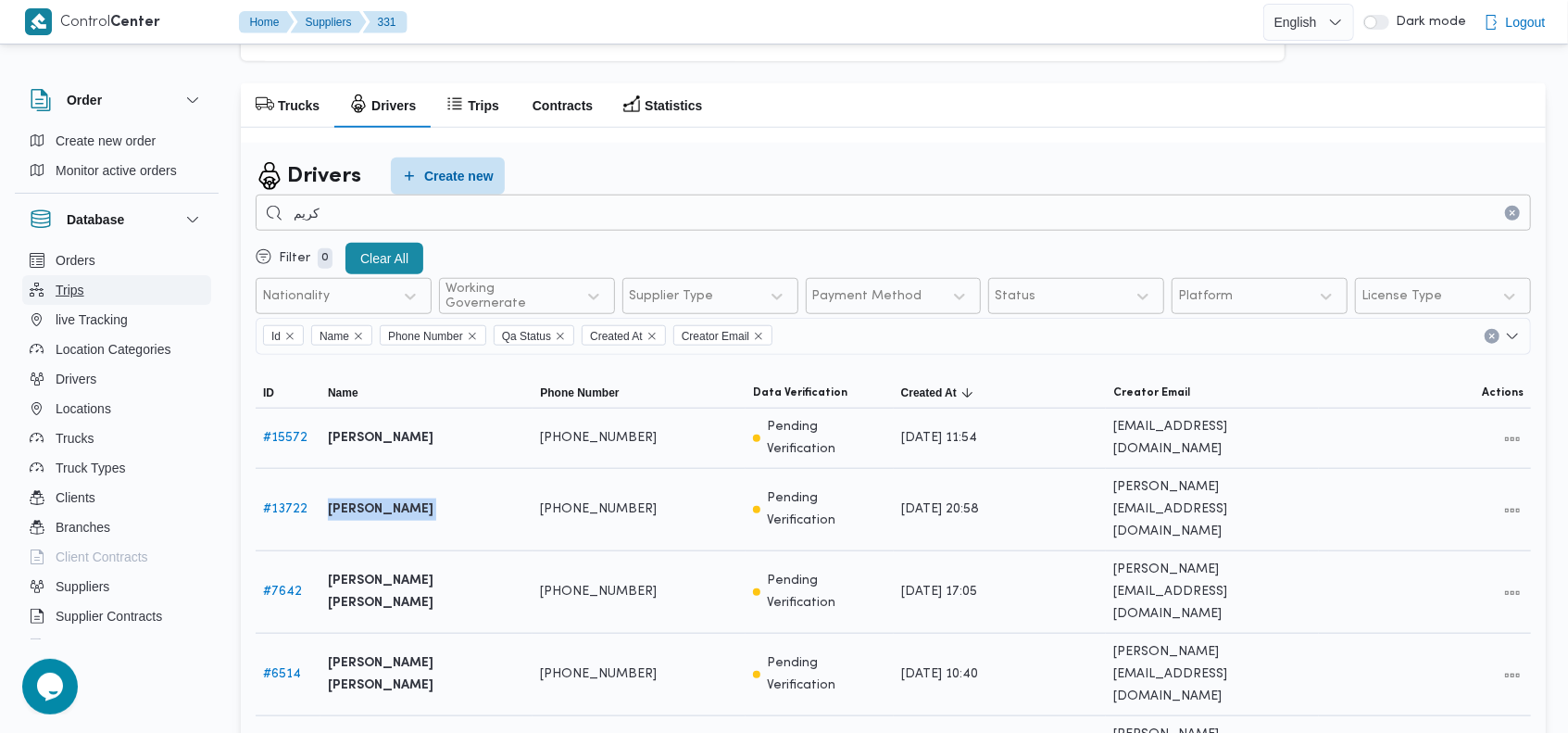
click at [134, 291] on button "Trips" at bounding box center [117, 290] width 189 height 30
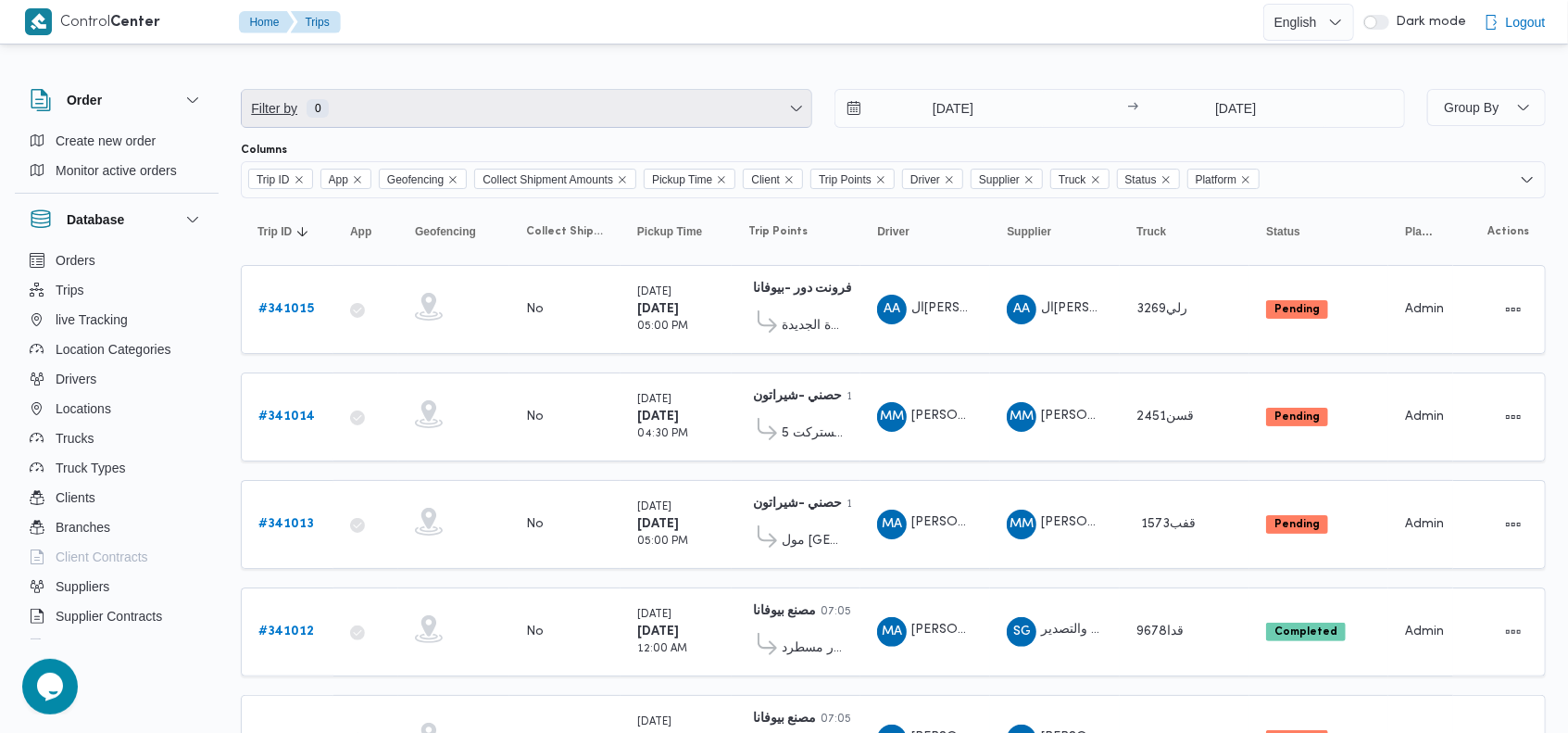
click at [623, 105] on span "Filter by 0" at bounding box center [527, 109] width 569 height 37
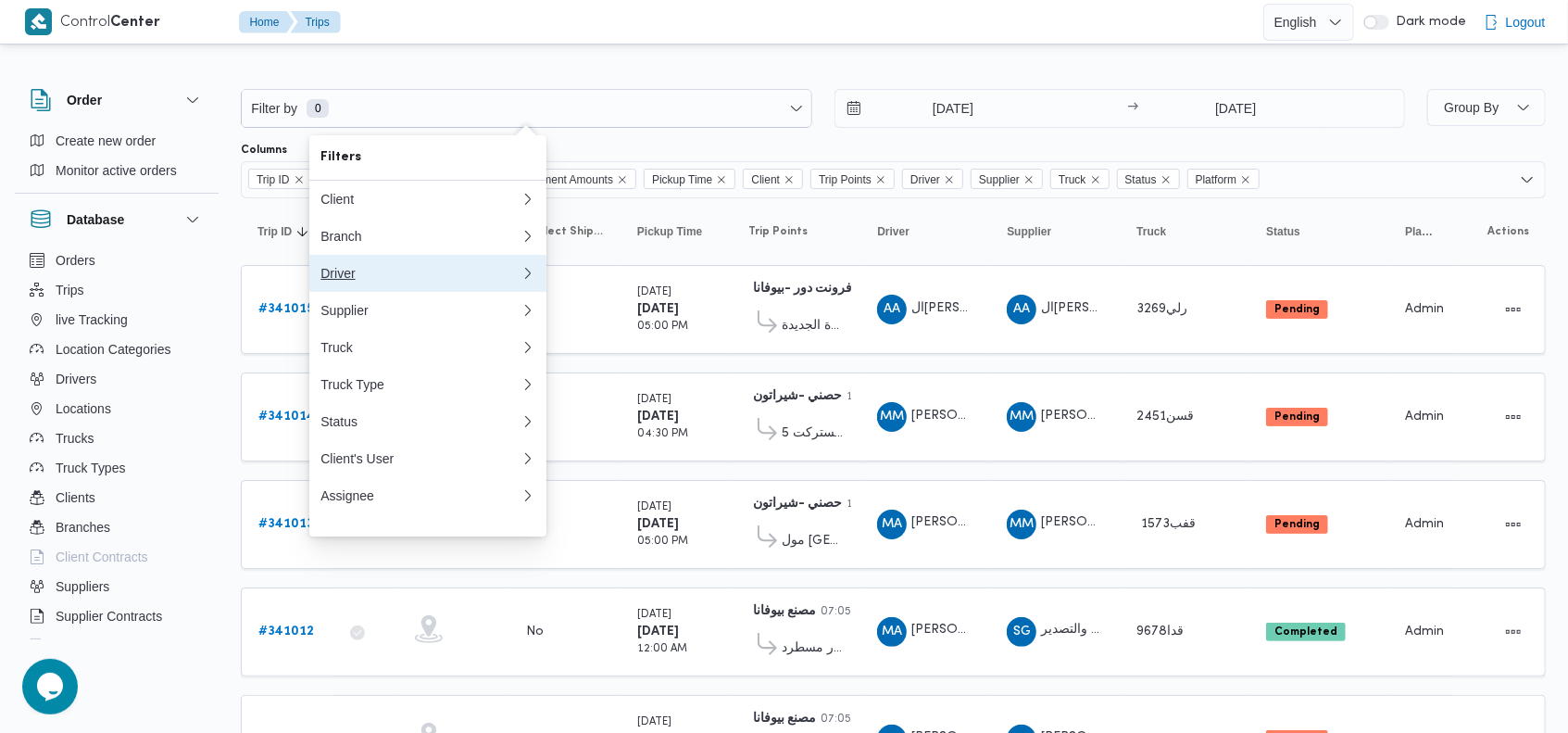
click at [396, 275] on div "Driver" at bounding box center [421, 274] width 200 height 15
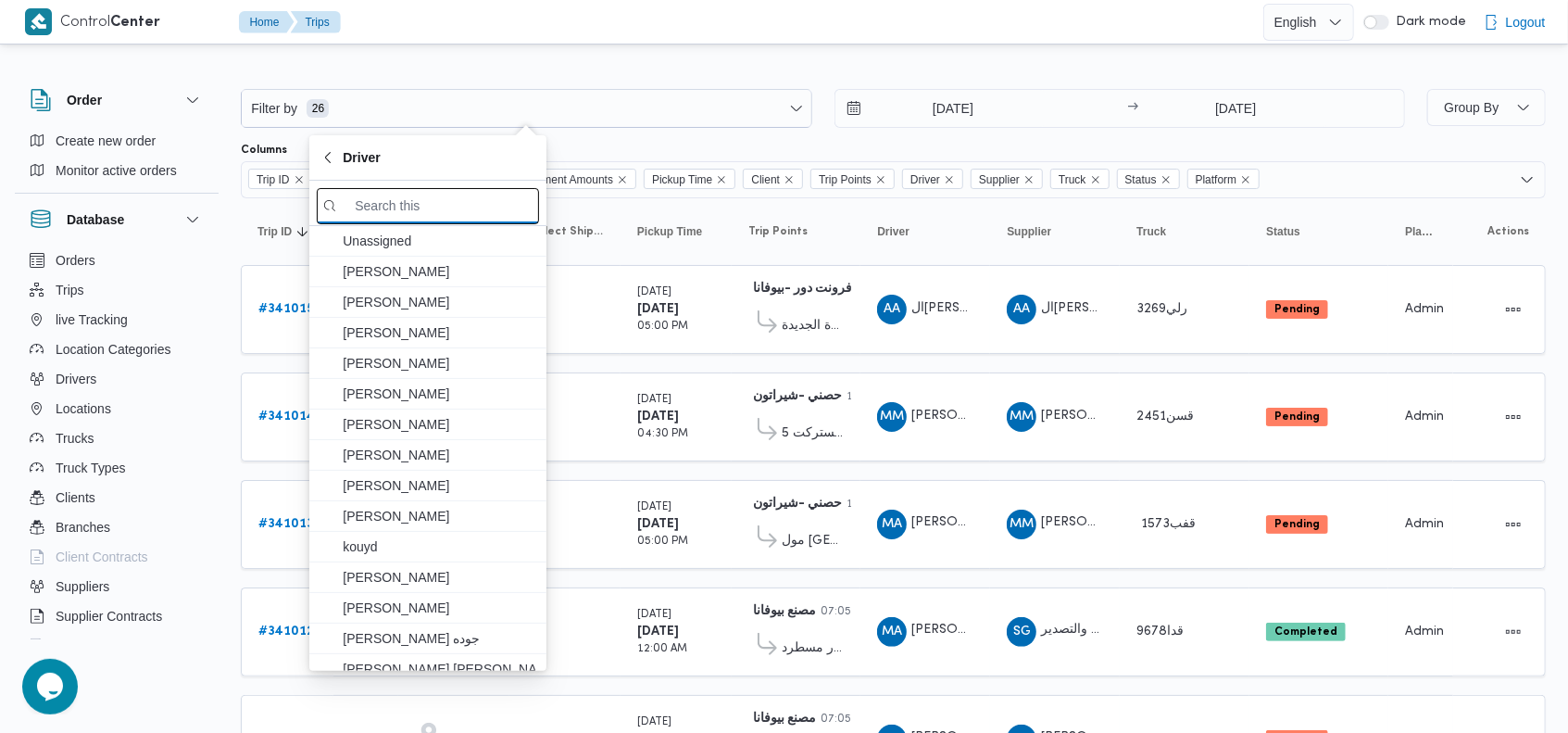
click at [414, 213] on input "search filters" at bounding box center [428, 206] width 223 height 36
paste input "[PERSON_NAME]"
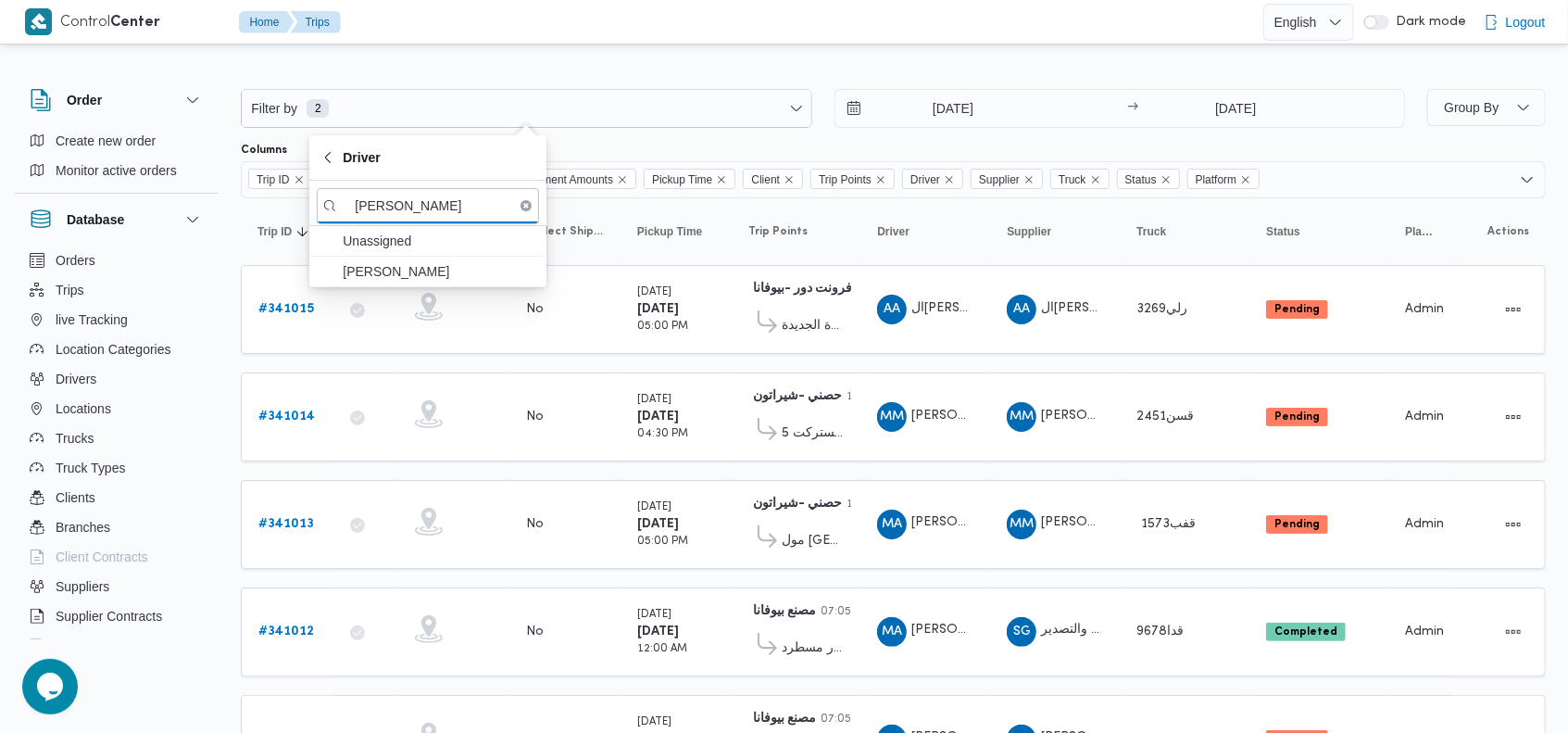
type input "[PERSON_NAME]"
click at [421, 267] on span "[PERSON_NAME]" at bounding box center [440, 272] width 193 height 22
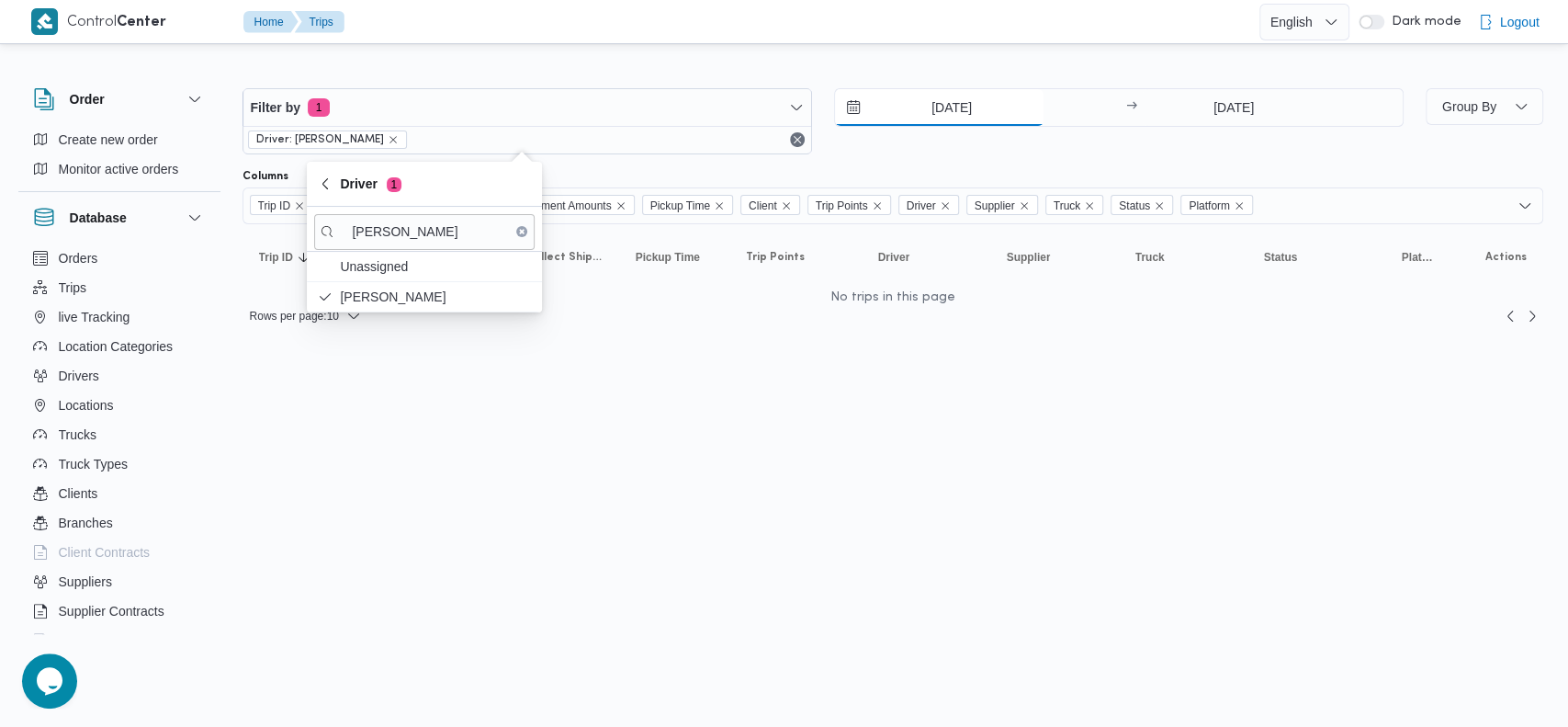
click at [913, 112] on input "[DATE]" at bounding box center [939, 108] width 209 height 37
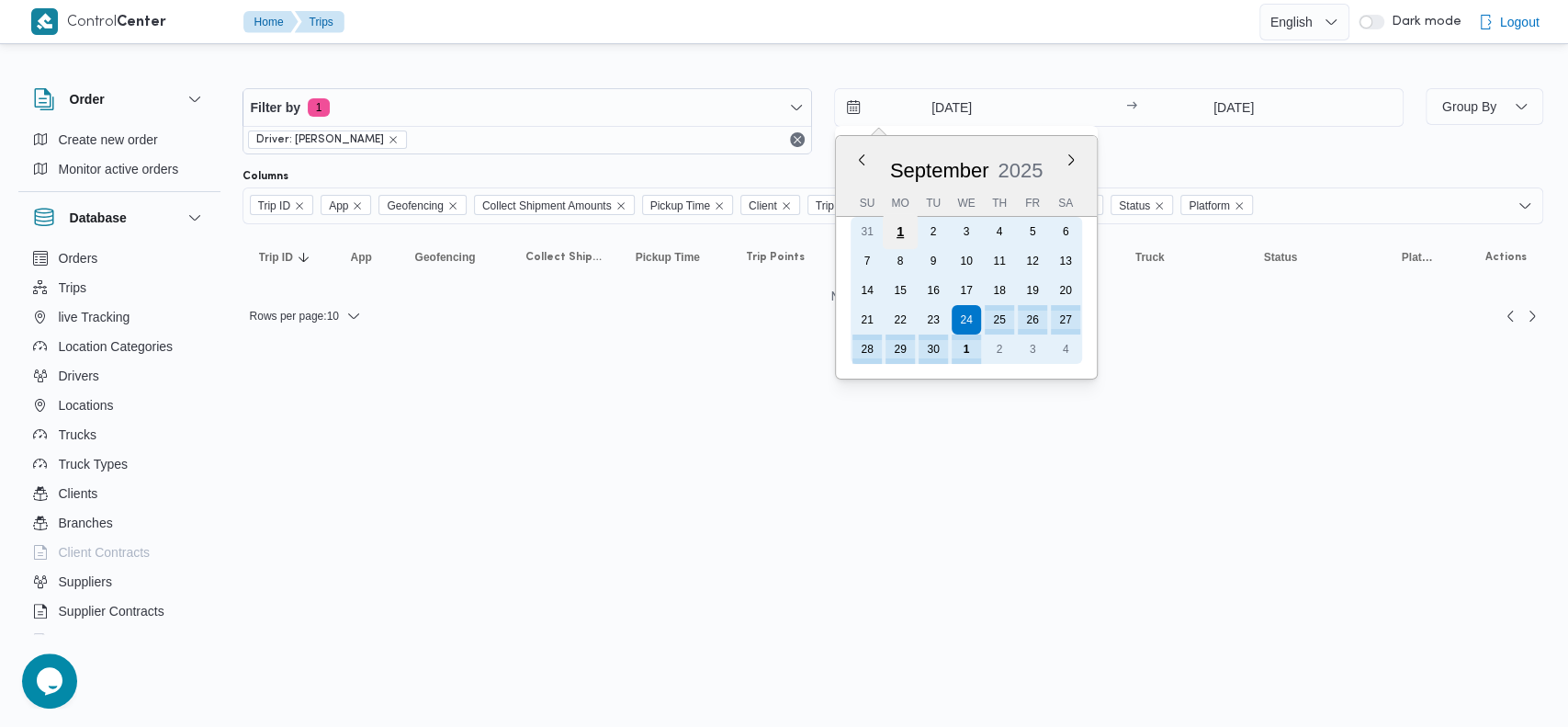
click at [895, 226] on div "1" at bounding box center [899, 232] width 35 height 35
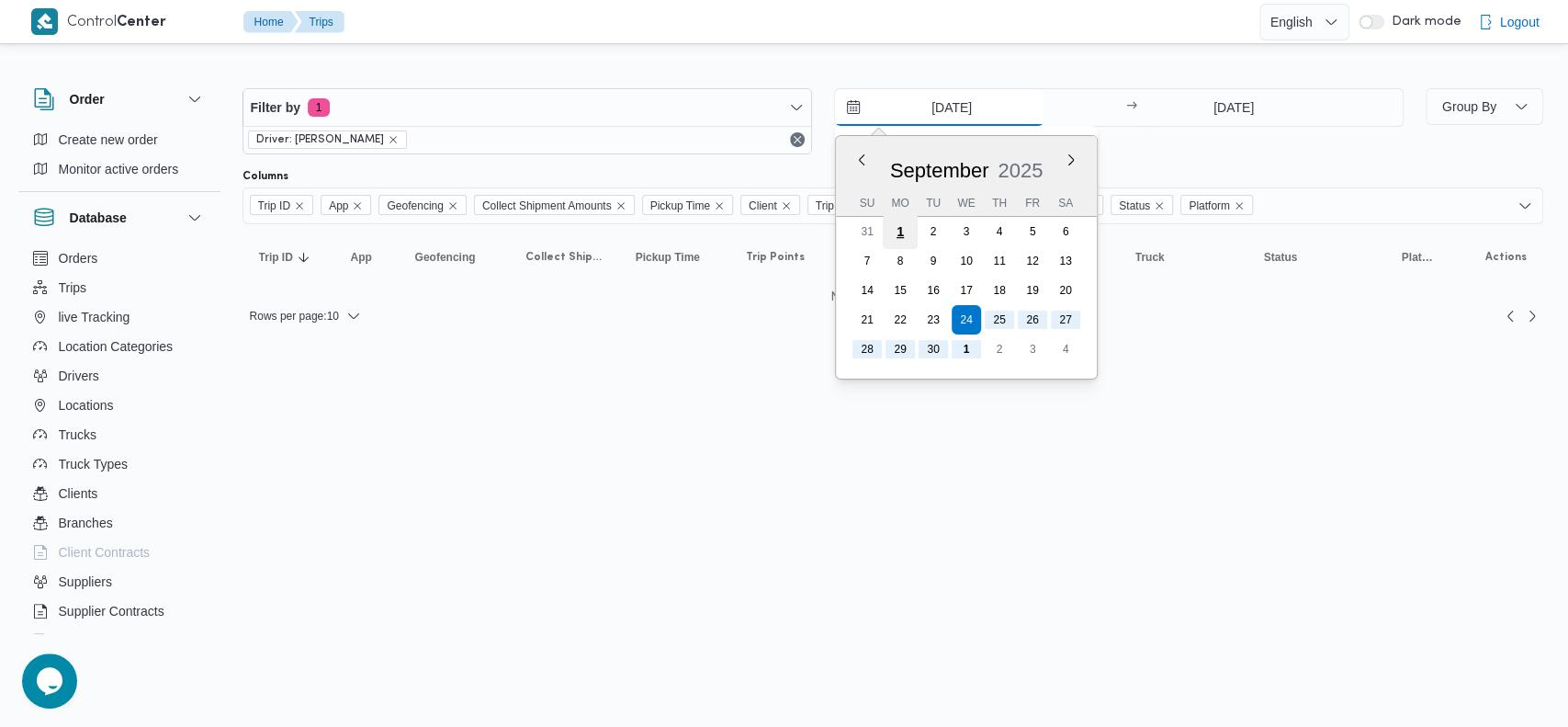
type input "[DATE]"
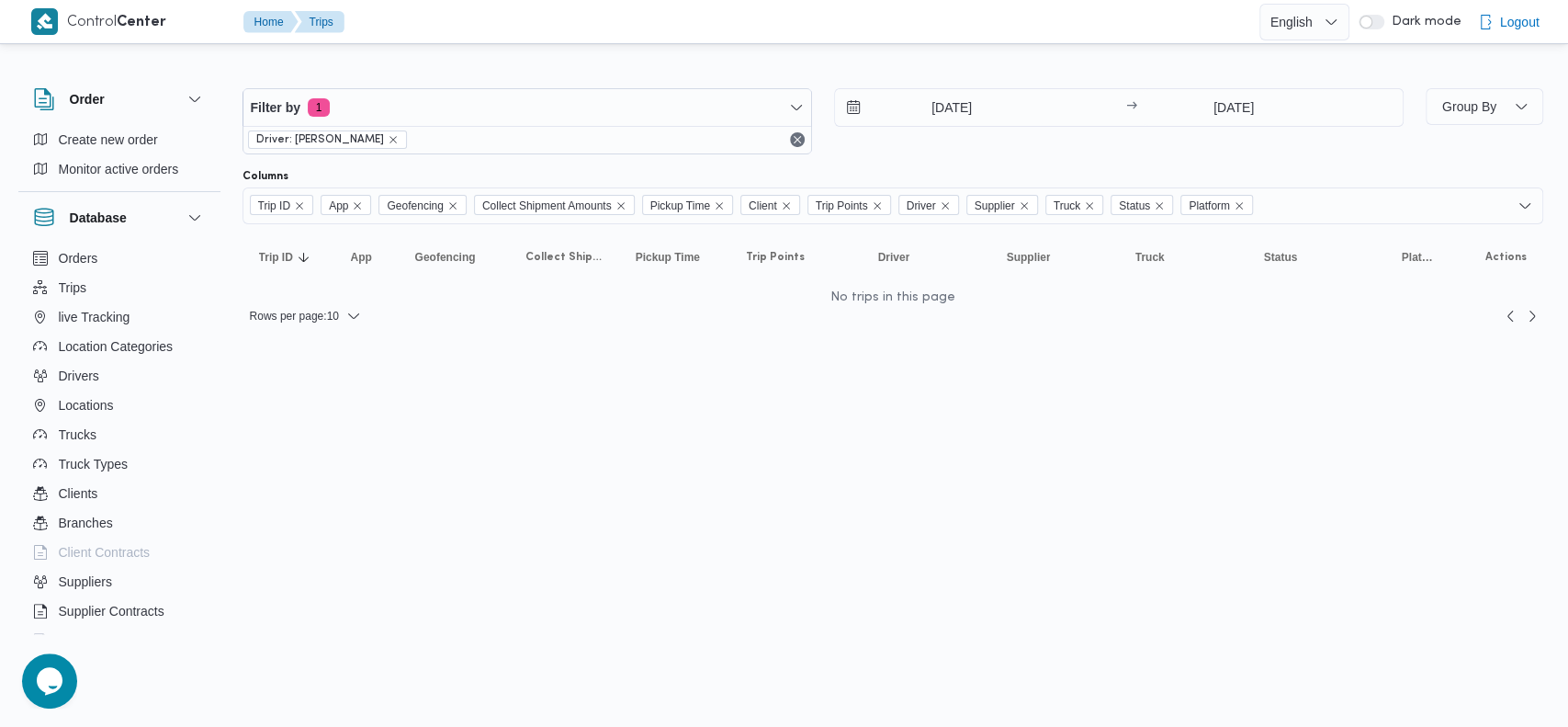
click at [1102, 158] on div "Filter by 1 Driver: [PERSON_NAME] [DATE] → [DATE]" at bounding box center [823, 121] width 1183 height 88
click at [398, 137] on icon "remove selected entity" at bounding box center [393, 140] width 11 height 11
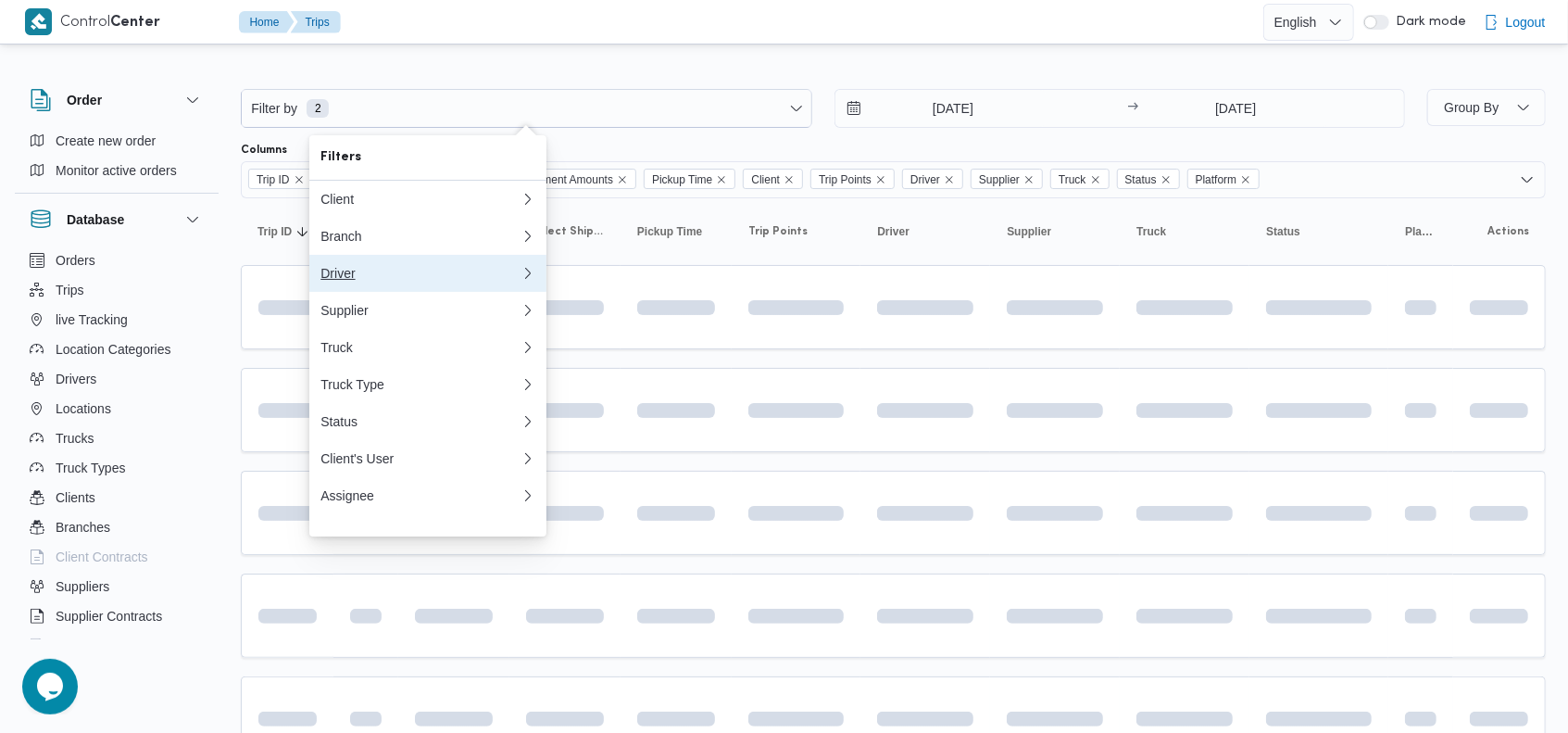
click at [374, 281] on div "Driver" at bounding box center [417, 274] width 193 height 15
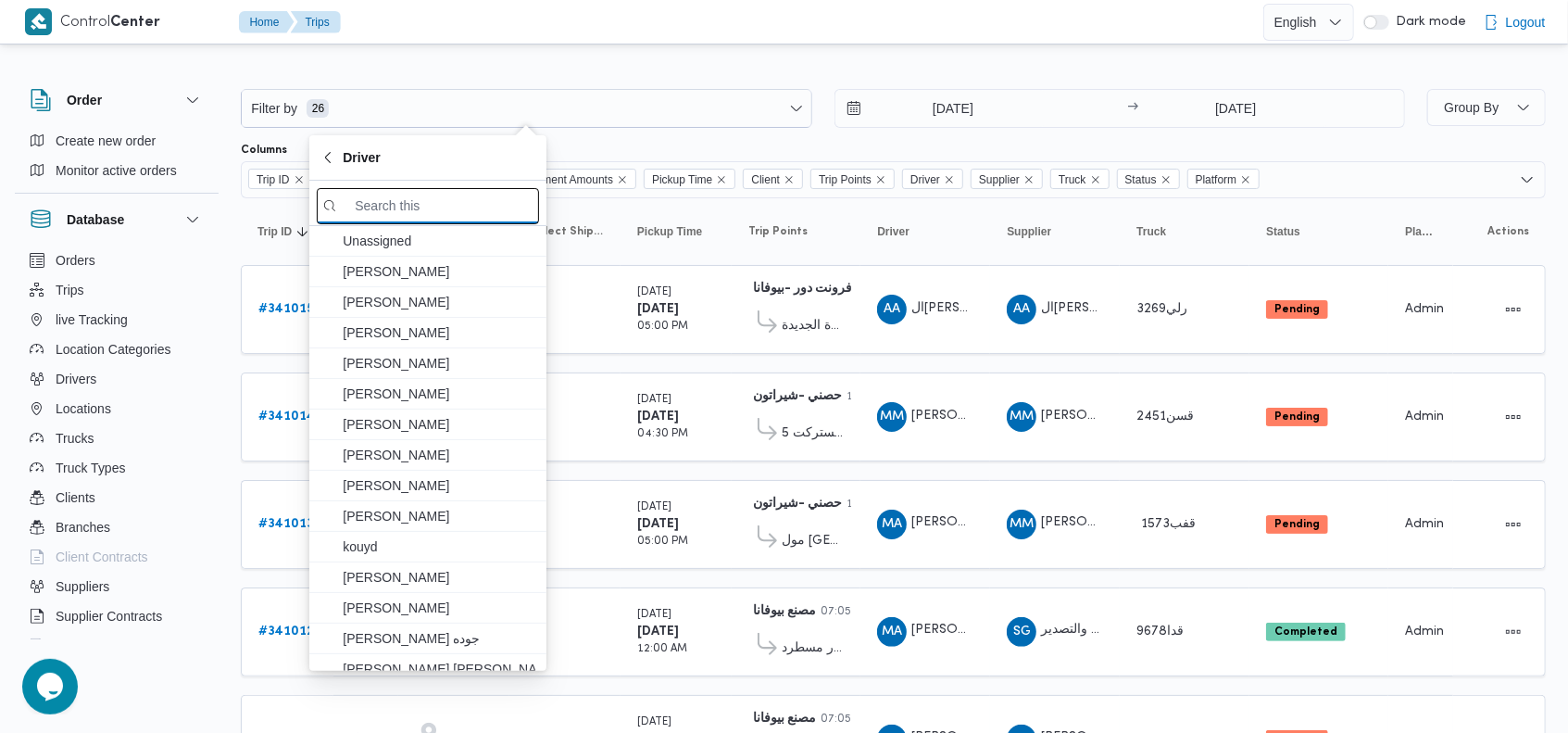
click at [433, 200] on input "search filters" at bounding box center [428, 206] width 223 height 36
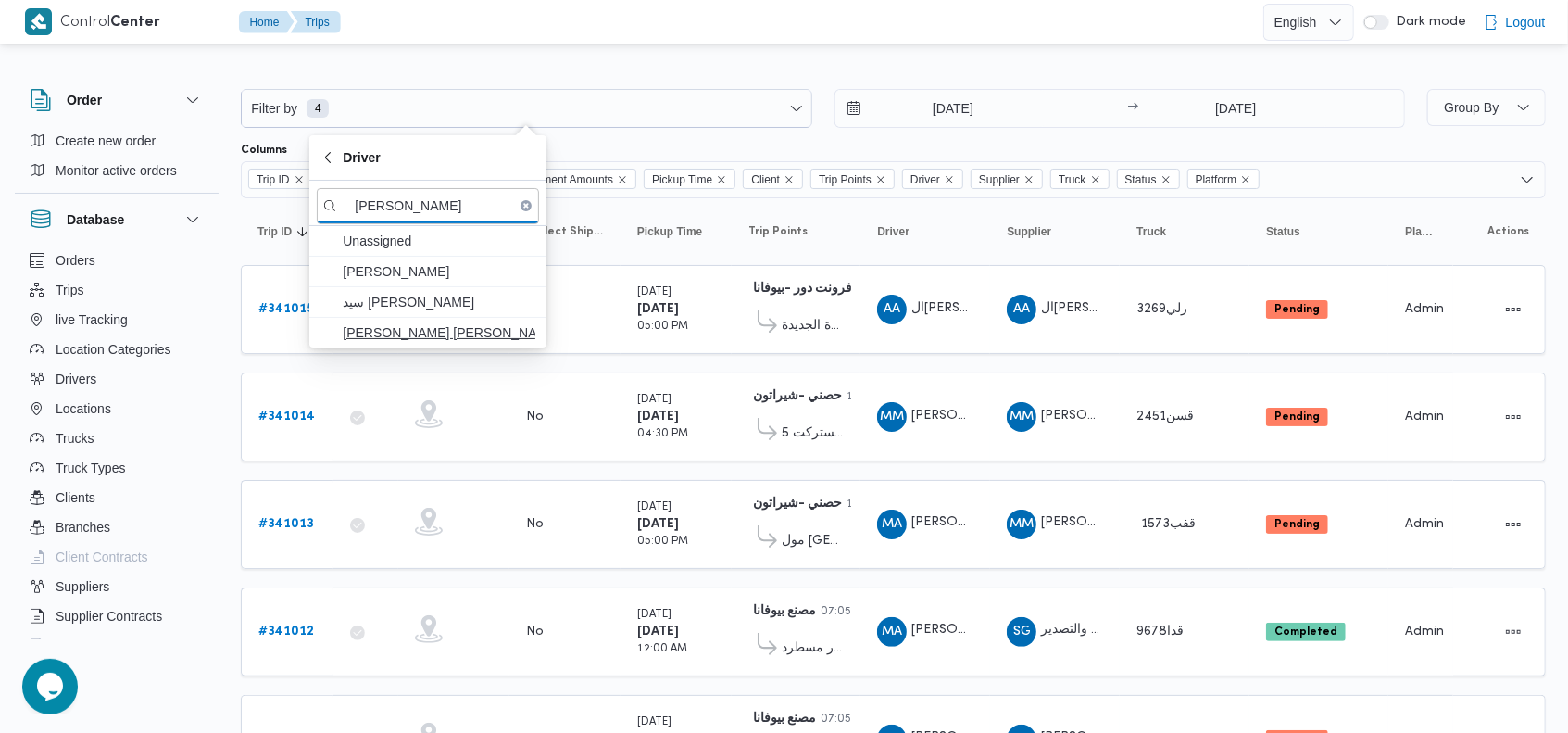
type input "[PERSON_NAME]"
click at [457, 322] on span "[PERSON_NAME] [PERSON_NAME]" at bounding box center [440, 333] width 193 height 22
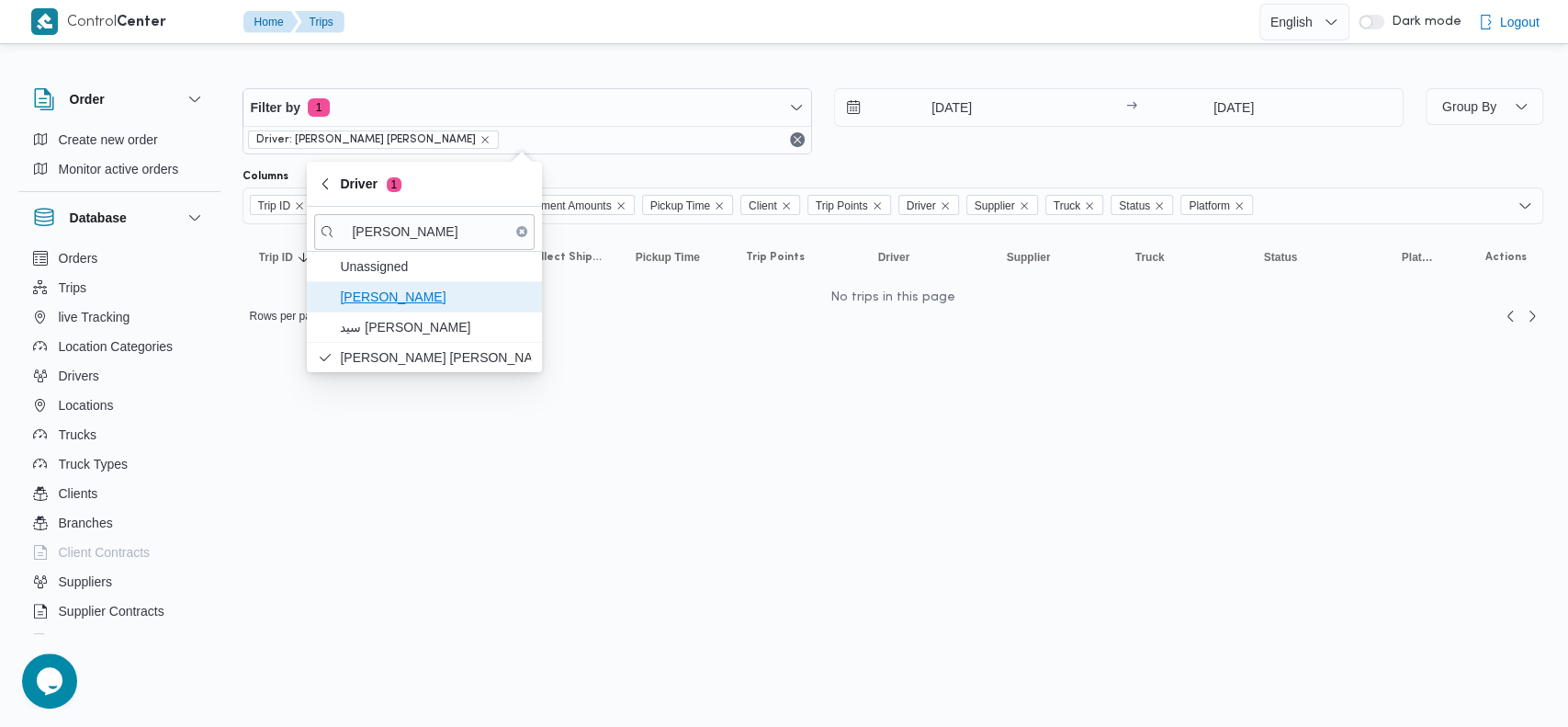
click at [461, 289] on span "[PERSON_NAME]" at bounding box center [436, 297] width 191 height 22
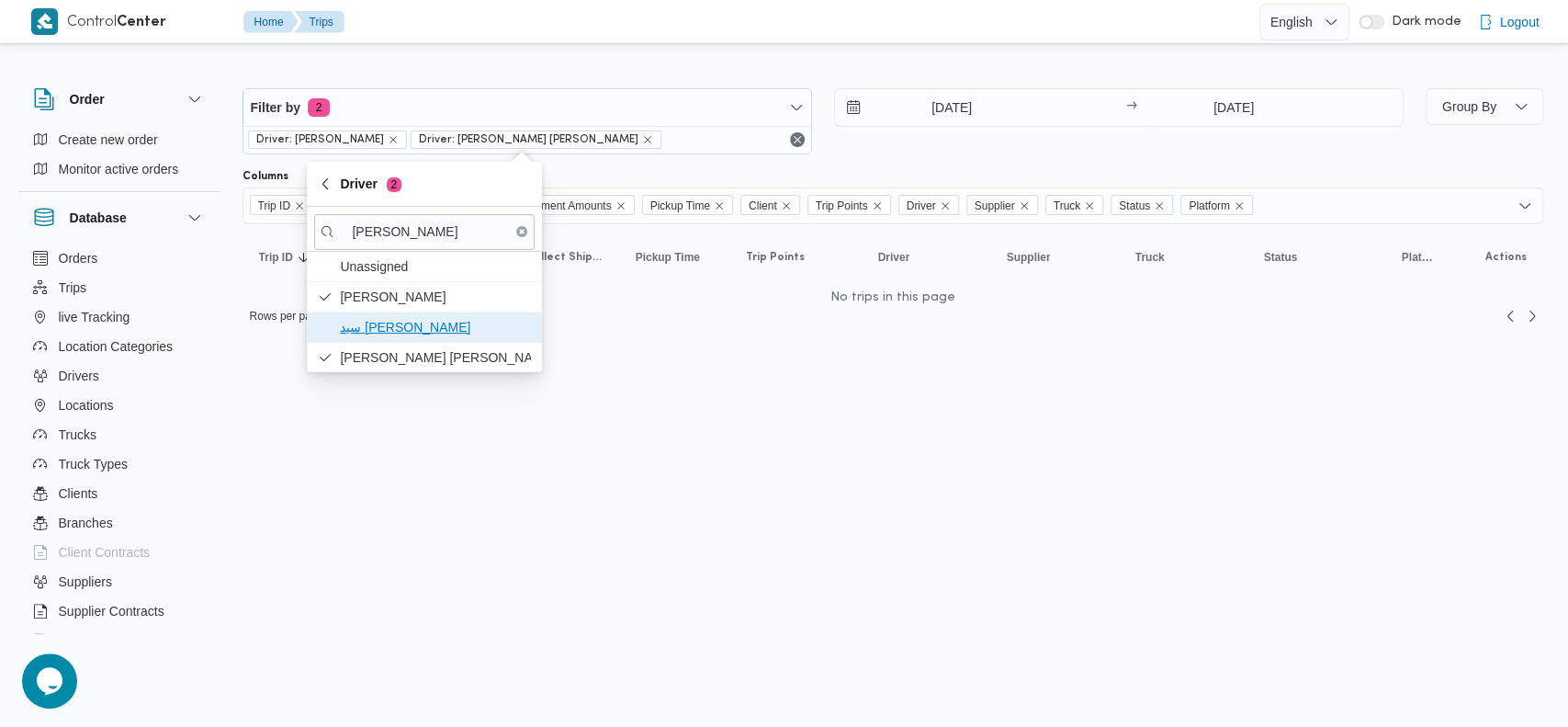
click at [448, 317] on span "سيد [PERSON_NAME]" at bounding box center [436, 328] width 191 height 22
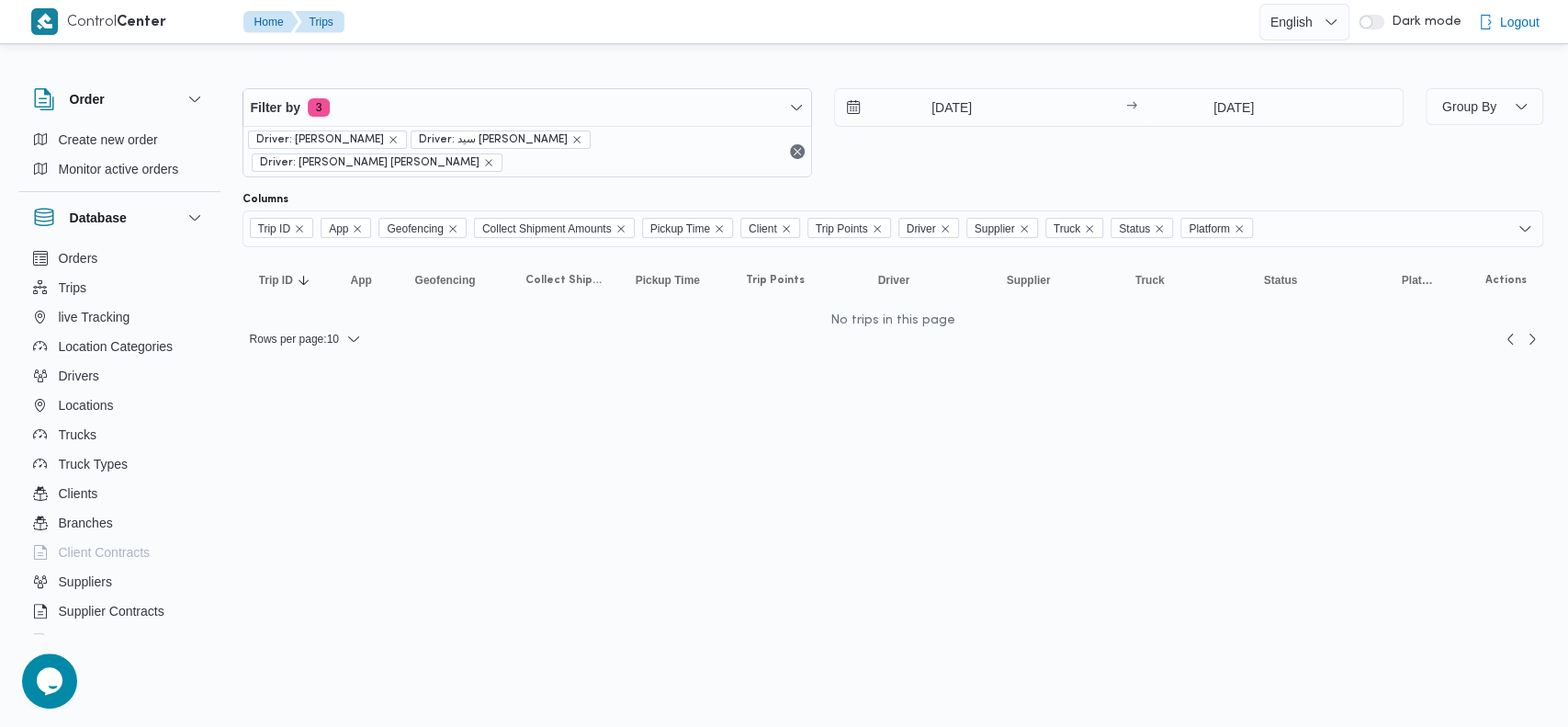
click at [996, 75] on div at bounding box center [893, 74] width 1300 height 29
click at [387, 136] on icon "remove selected entity" at bounding box center [393, 140] width 11 height 11
click at [418, 136] on span "Driver: سيد [PERSON_NAME]" at bounding box center [493, 140] width 149 height 17
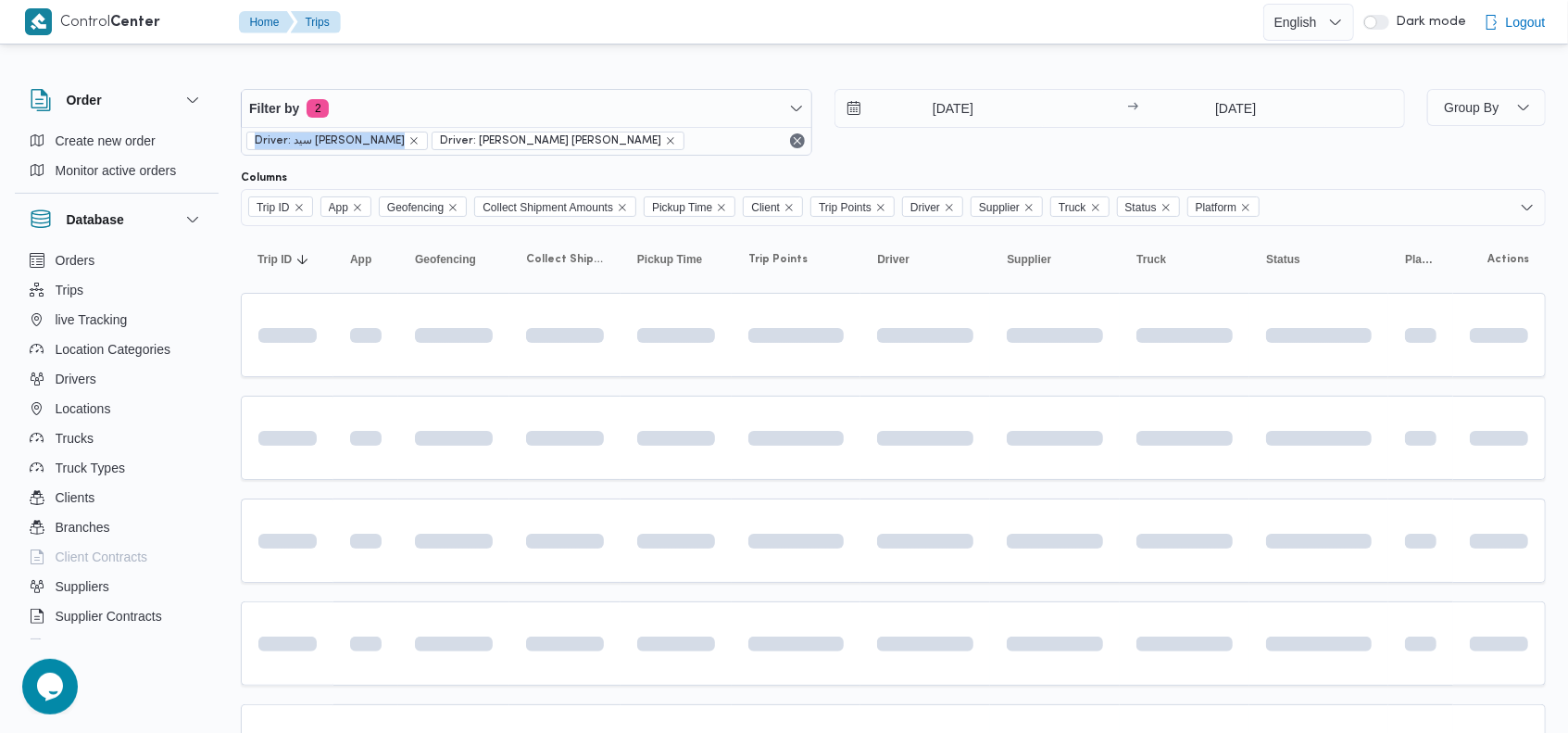
click at [376, 137] on span "Driver: سيد [PERSON_NAME]" at bounding box center [330, 141] width 150 height 17
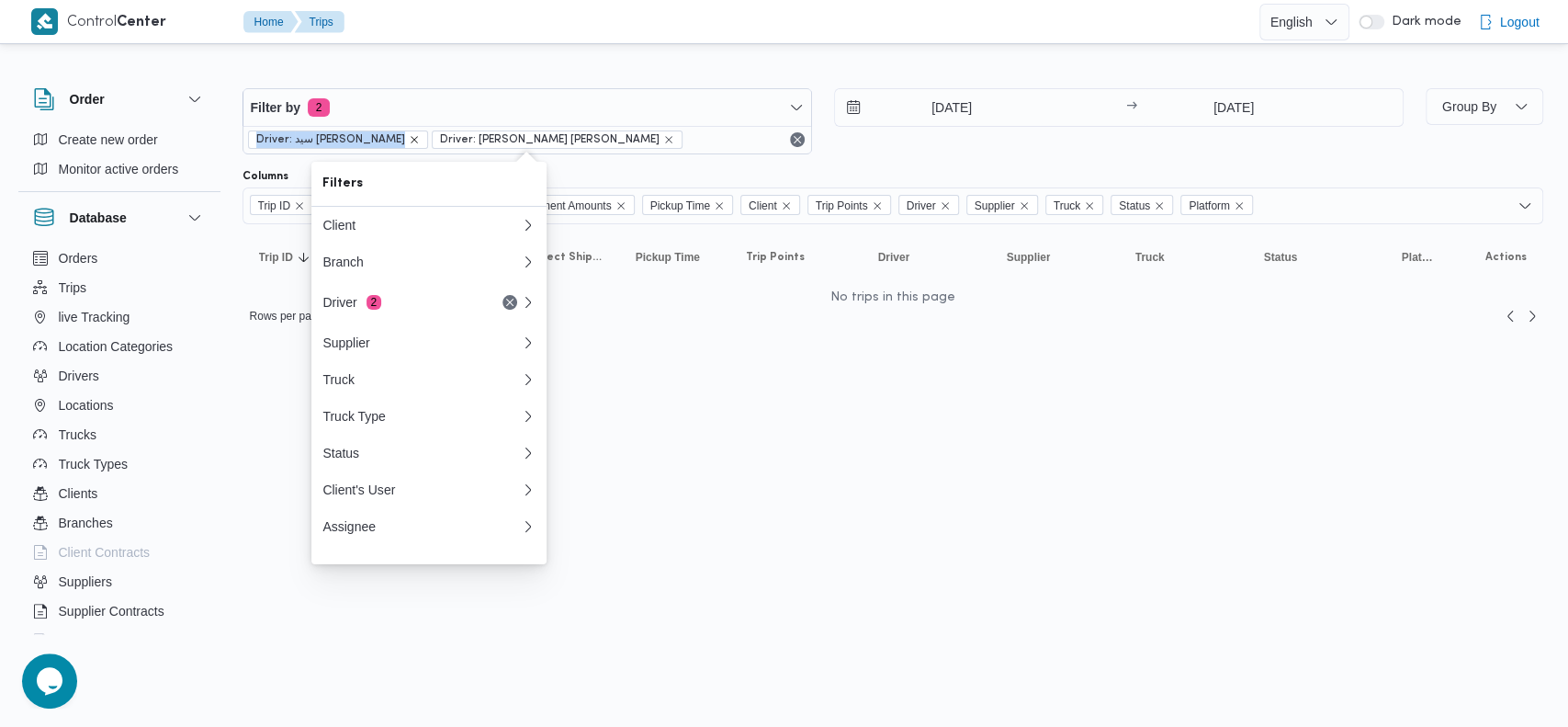
click at [418, 138] on icon "remove selected entity" at bounding box center [414, 140] width 11 height 11
click at [479, 138] on icon "remove selected entity" at bounding box center [485, 140] width 11 height 11
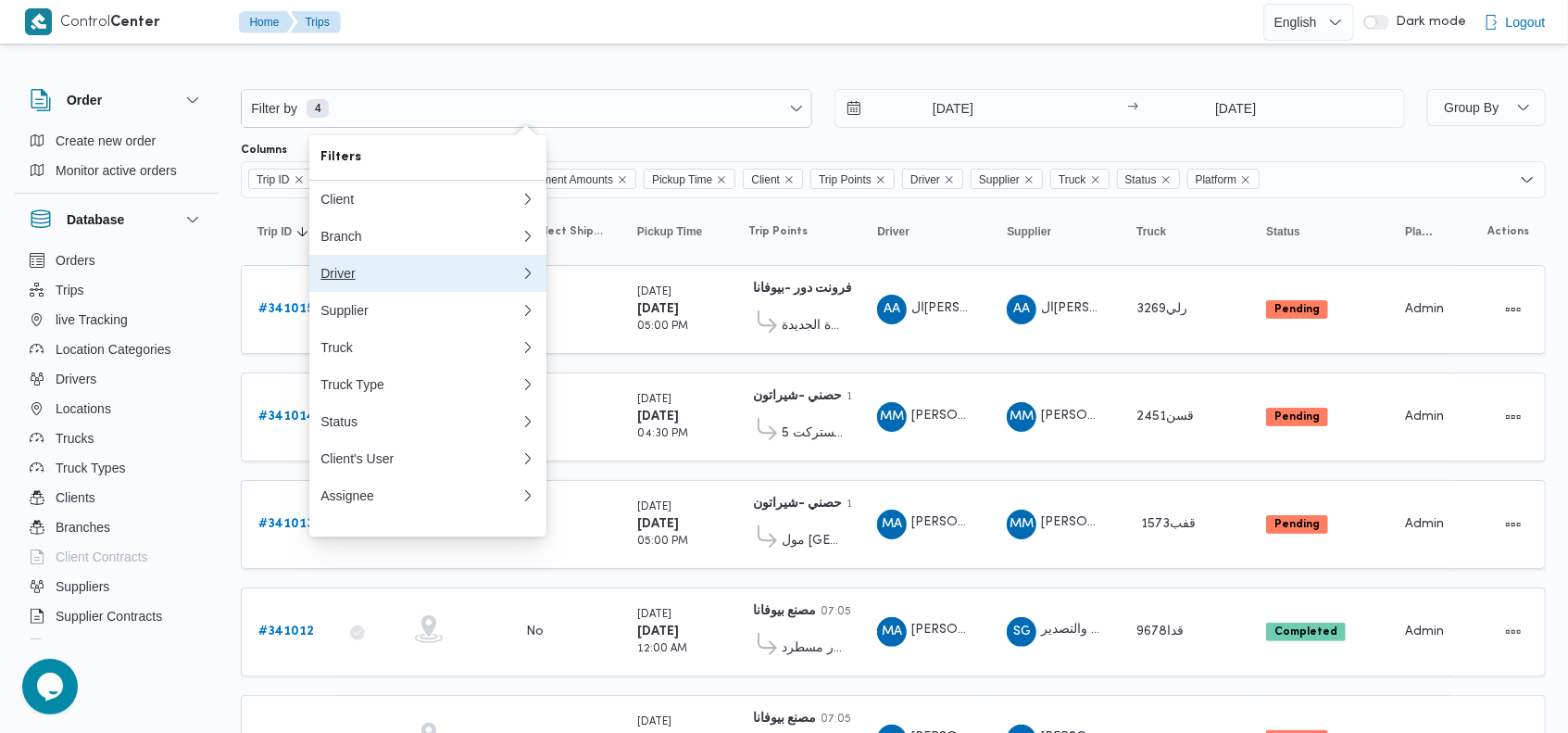
click at [352, 276] on div "Driver" at bounding box center [417, 274] width 193 height 15
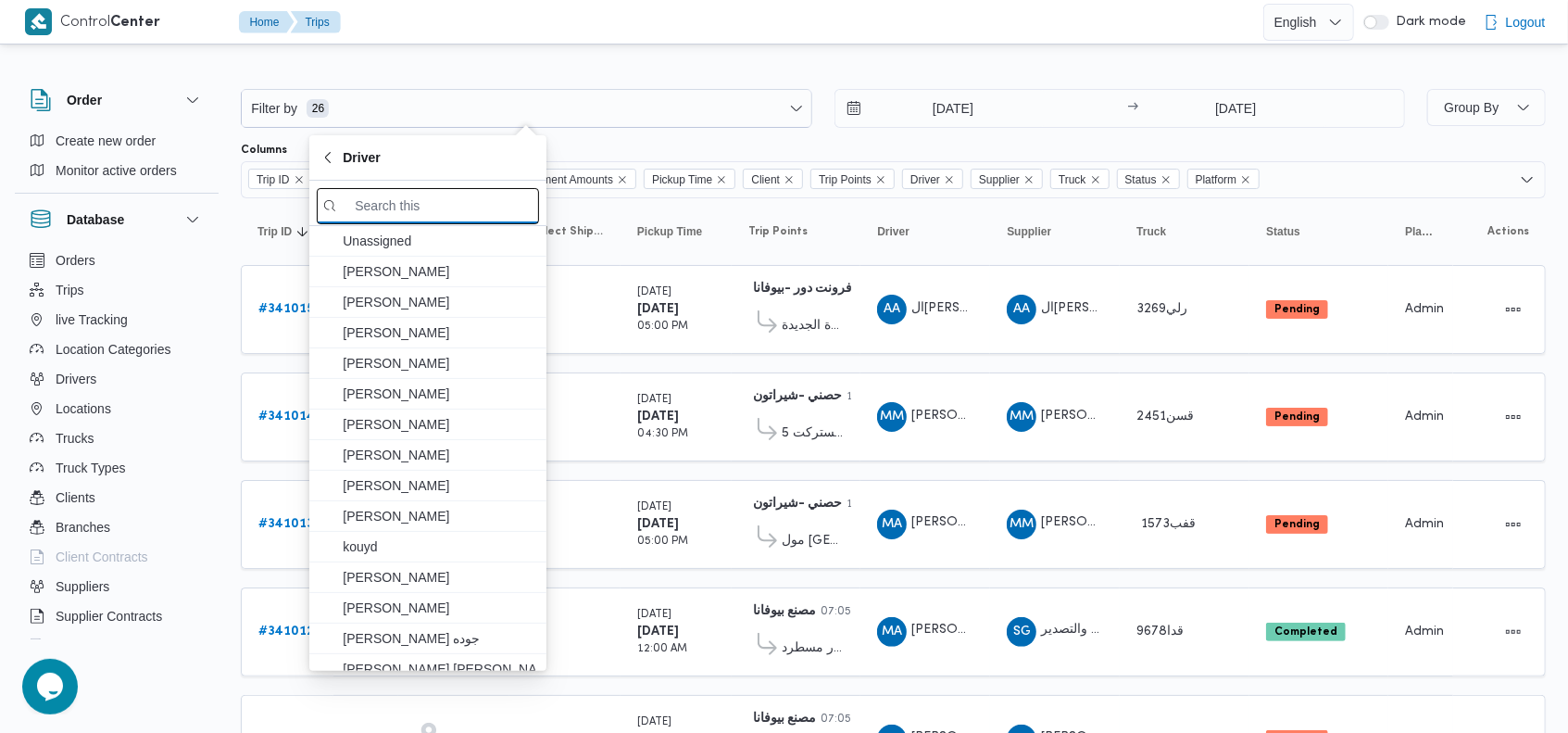
click at [441, 199] on input "search filters" at bounding box center [428, 206] width 223 height 36
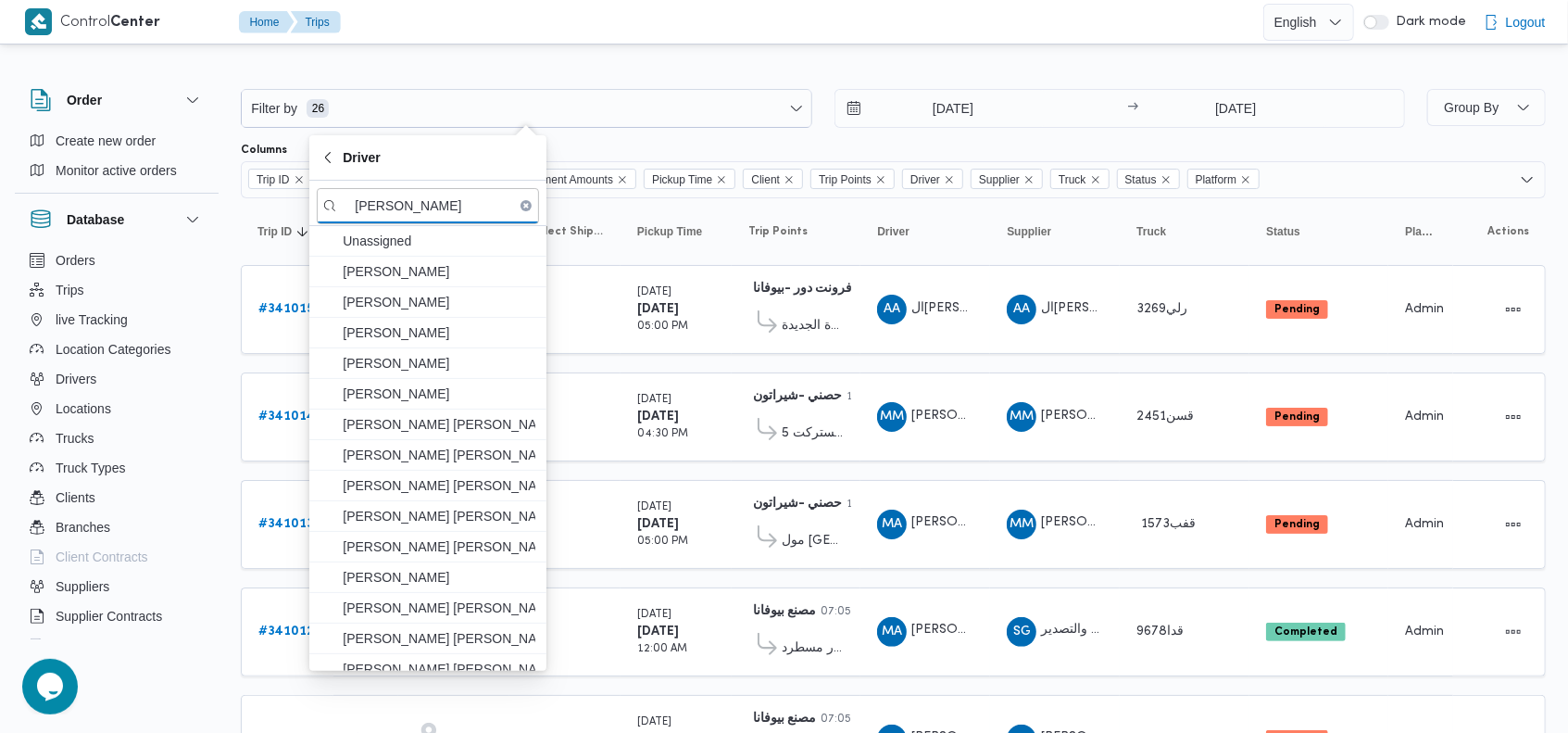
type input "[PERSON_NAME]"
click at [962, 64] on div at bounding box center [893, 74] width 1305 height 30
